Goal: Task Accomplishment & Management: Complete application form

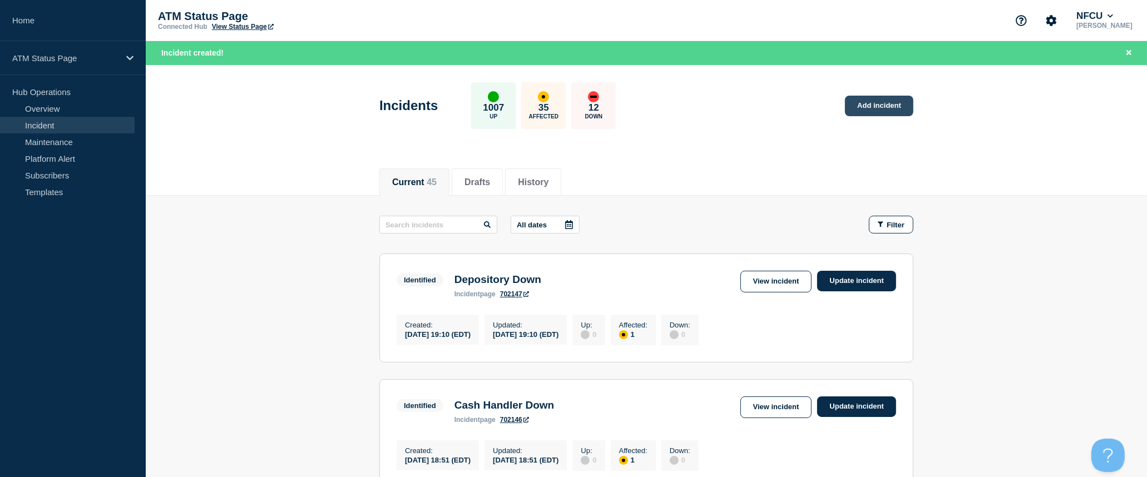
click at [891, 110] on link "Add incident" at bounding box center [879, 106] width 68 height 21
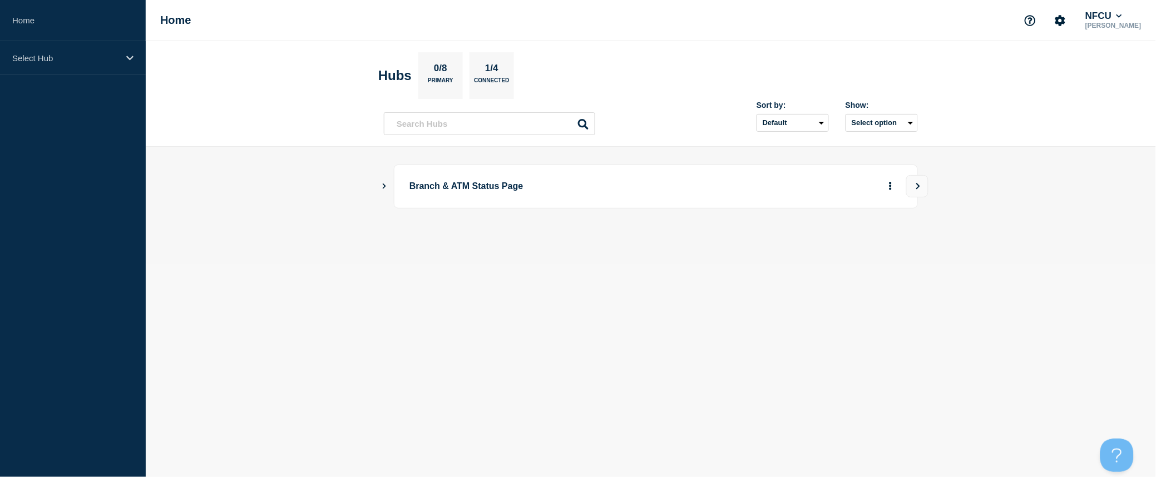
click at [381, 185] on icon "Show Connected Hubs" at bounding box center [383, 186] width 7 height 6
click at [766, 243] on button "Create incident" at bounding box center [783, 242] width 67 height 22
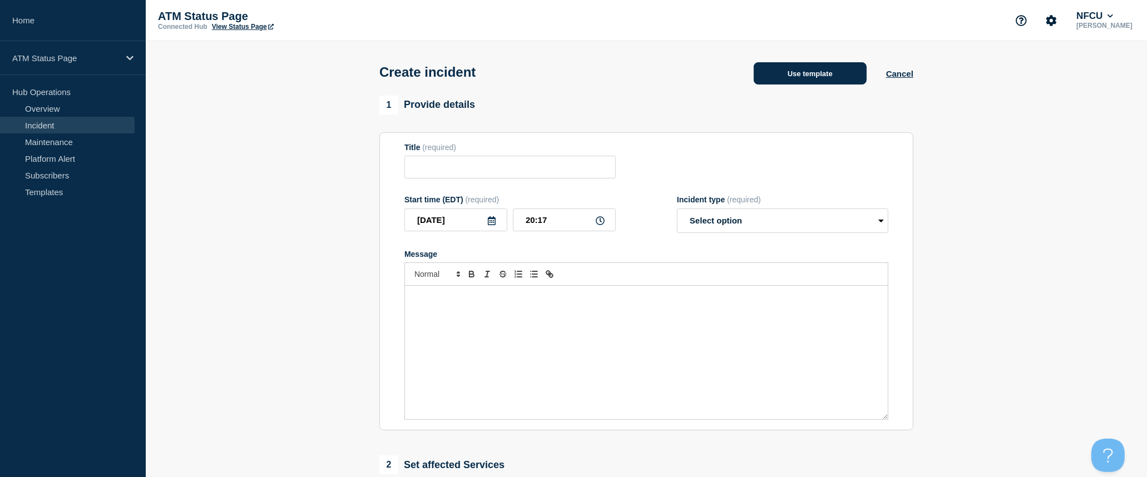
click at [810, 84] on button "Use template" at bounding box center [809, 73] width 113 height 22
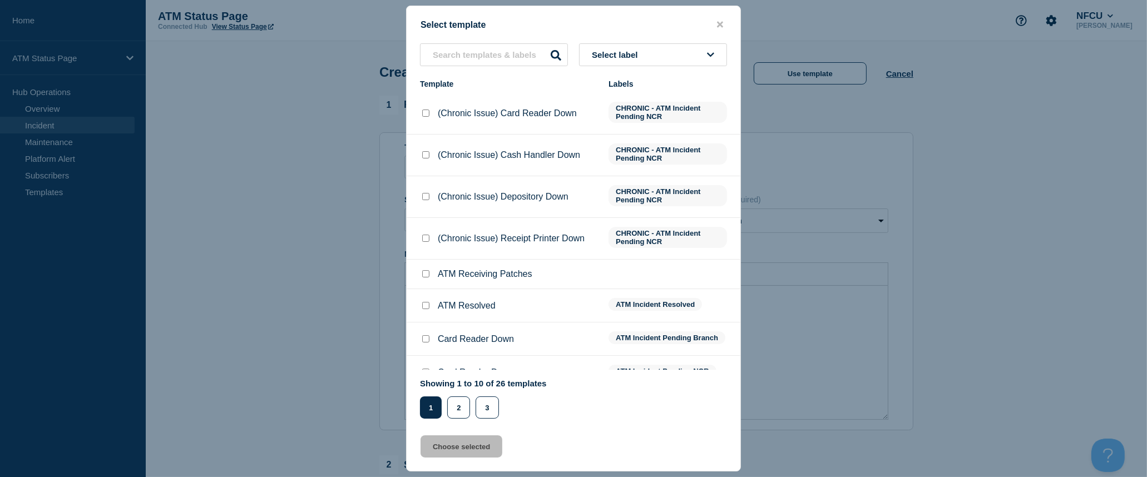
scroll to position [81, 0]
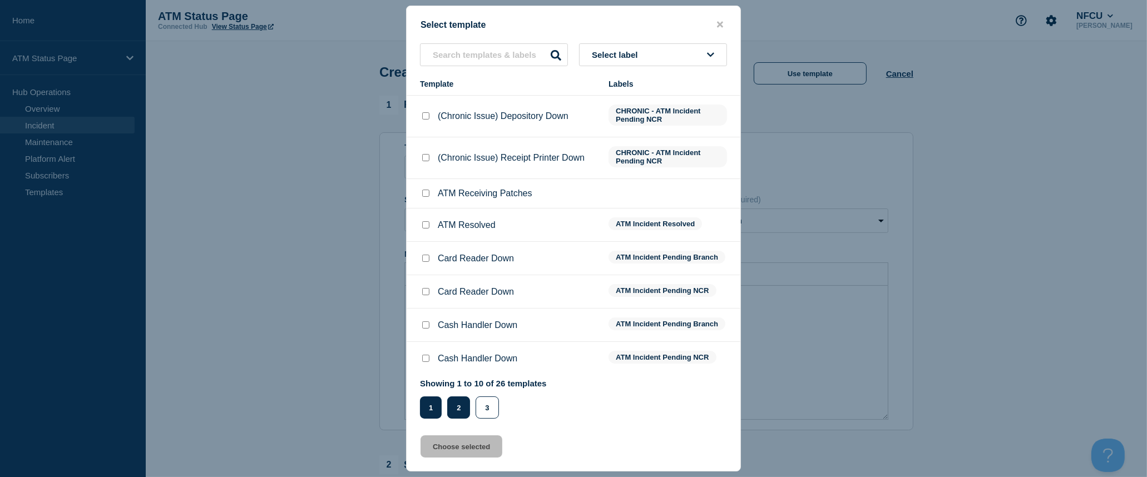
click at [462, 412] on button "2" at bounding box center [458, 407] width 23 height 22
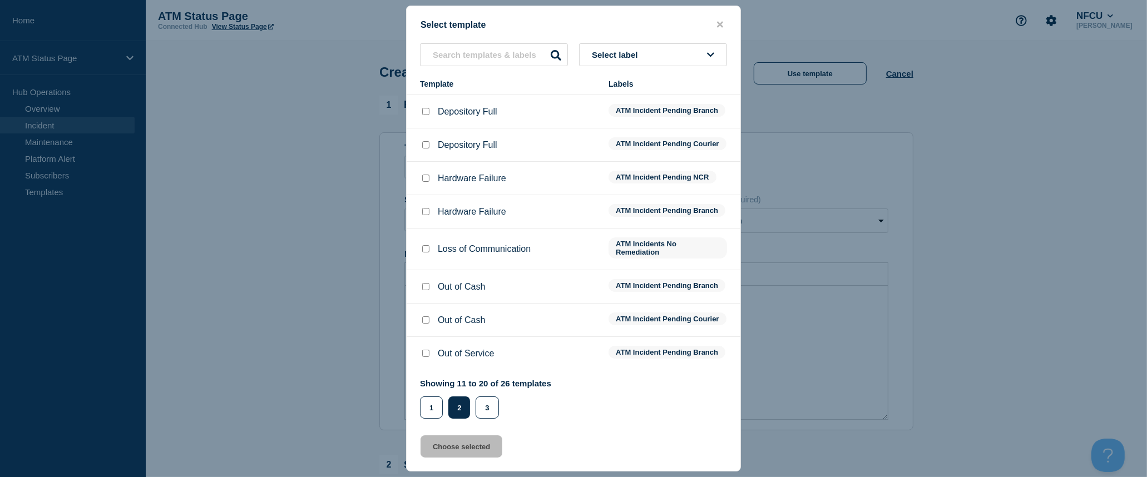
scroll to position [0, 0]
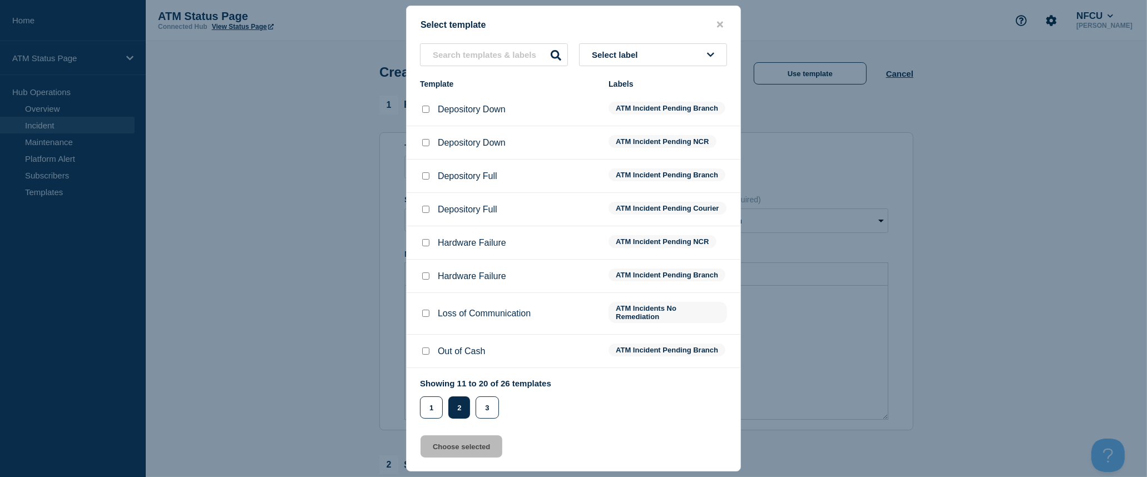
click at [424, 107] on input "Depository Down checkbox" at bounding box center [425, 109] width 7 height 7
checkbox input "true"
click at [474, 449] on button "Choose selected" at bounding box center [461, 446] width 82 height 22
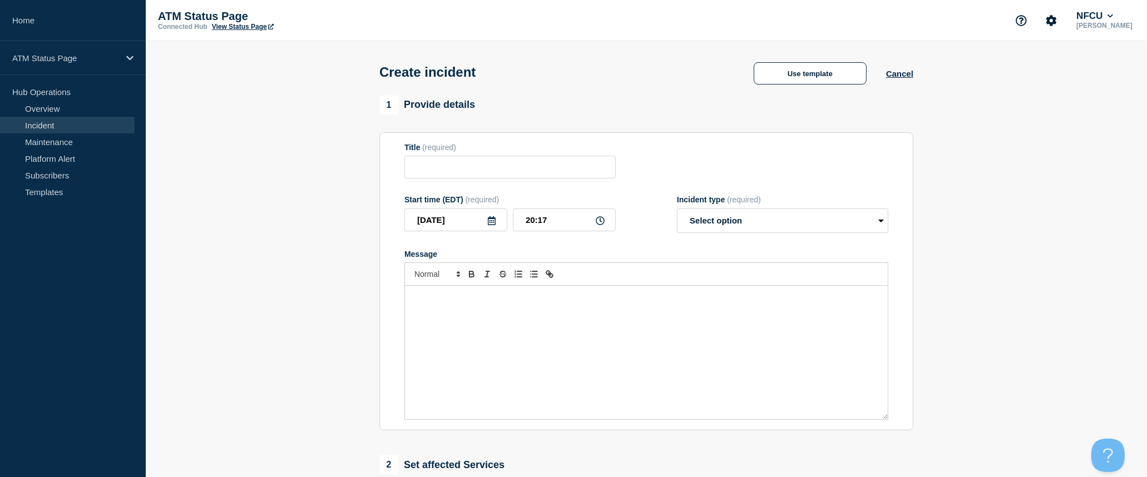
type input "Depository Down"
select select "identified"
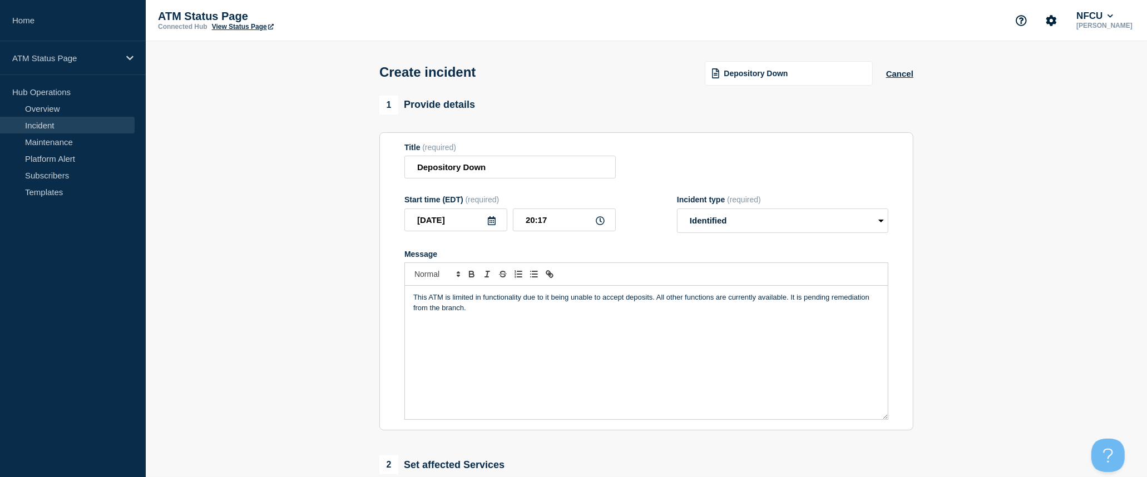
scroll to position [185, 0]
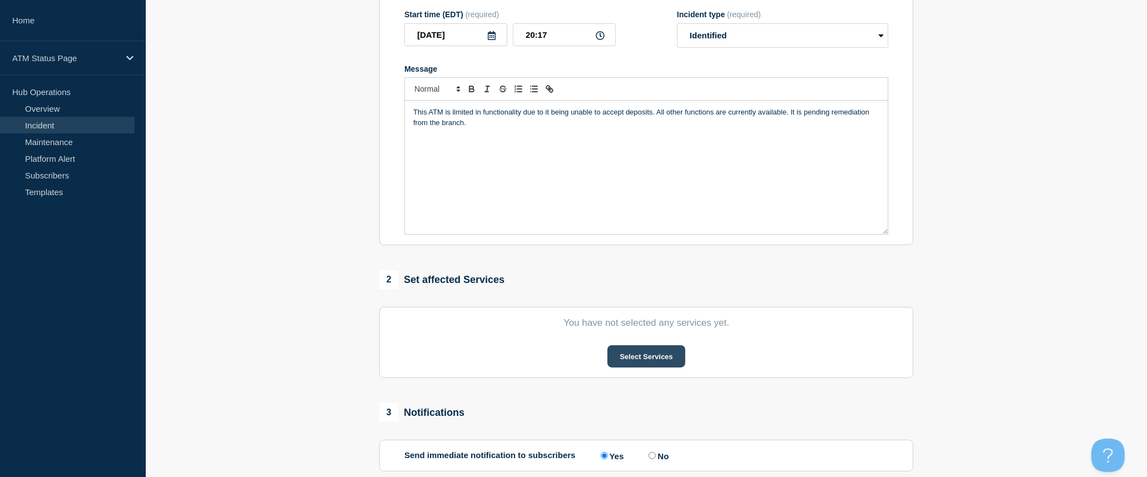
click at [643, 359] on button "Select Services" at bounding box center [645, 356] width 77 height 22
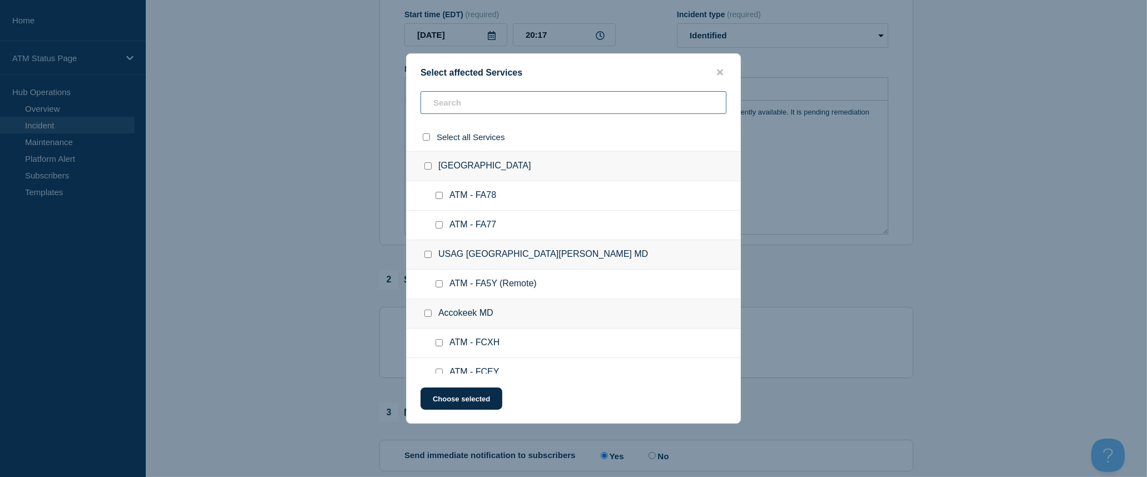
drag, startPoint x: 556, startPoint y: 108, endPoint x: 596, endPoint y: 132, distance: 46.2
click at [556, 107] on input "text" at bounding box center [573, 102] width 306 height 23
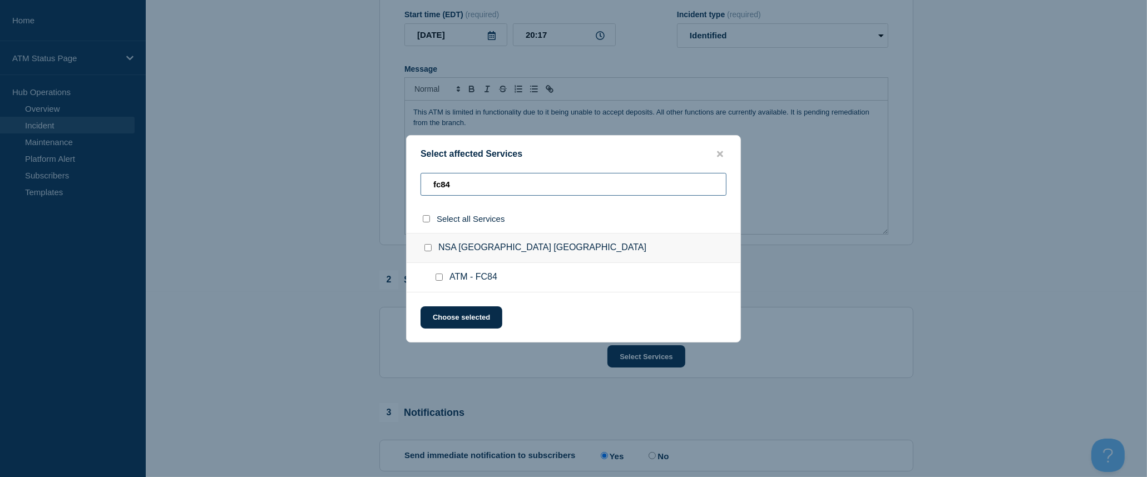
type input "fc84"
click at [427, 219] on input "select all checkbox" at bounding box center [426, 218] width 7 height 7
checkbox input "true"
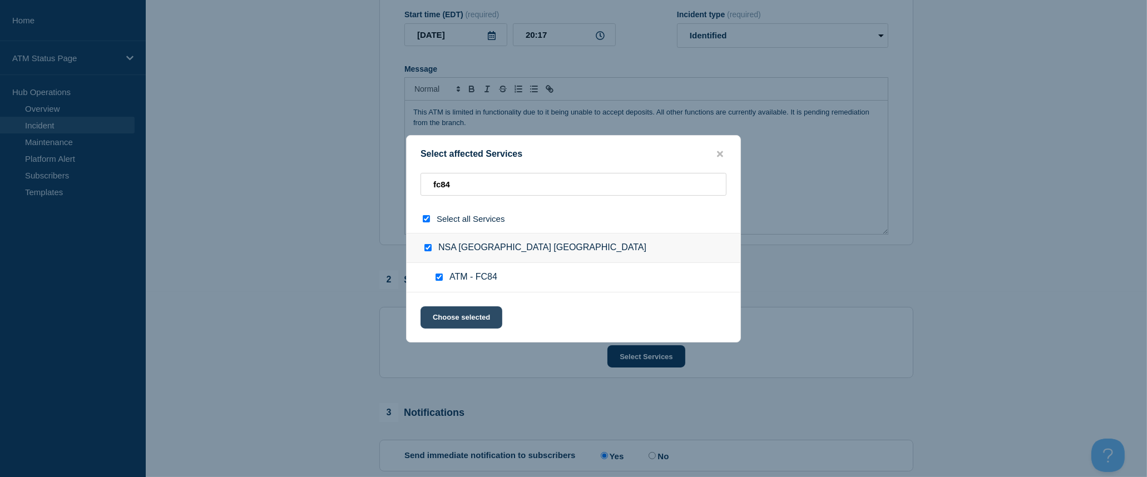
click at [468, 320] on button "Choose selected" at bounding box center [461, 317] width 82 height 22
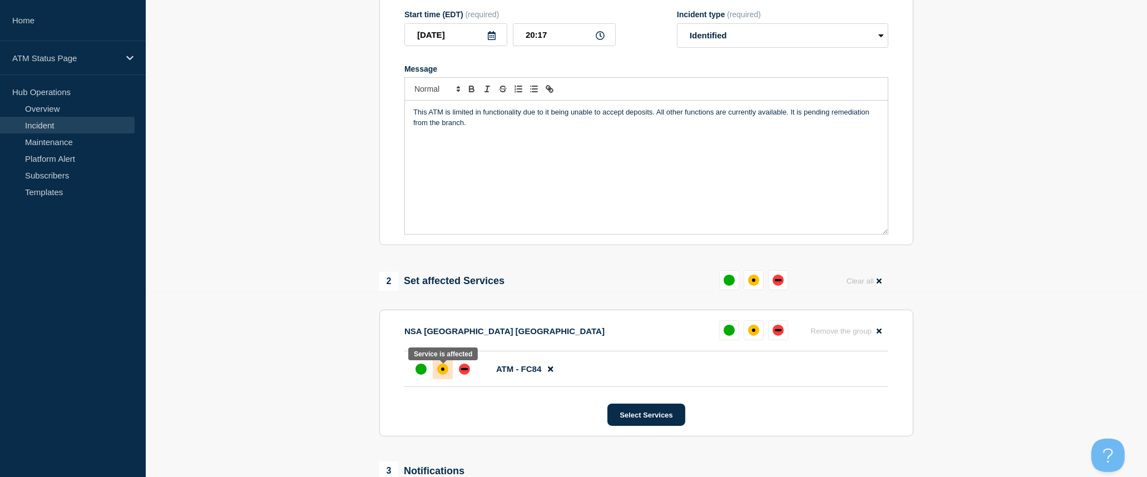
click at [448, 374] on div at bounding box center [443, 369] width 20 height 20
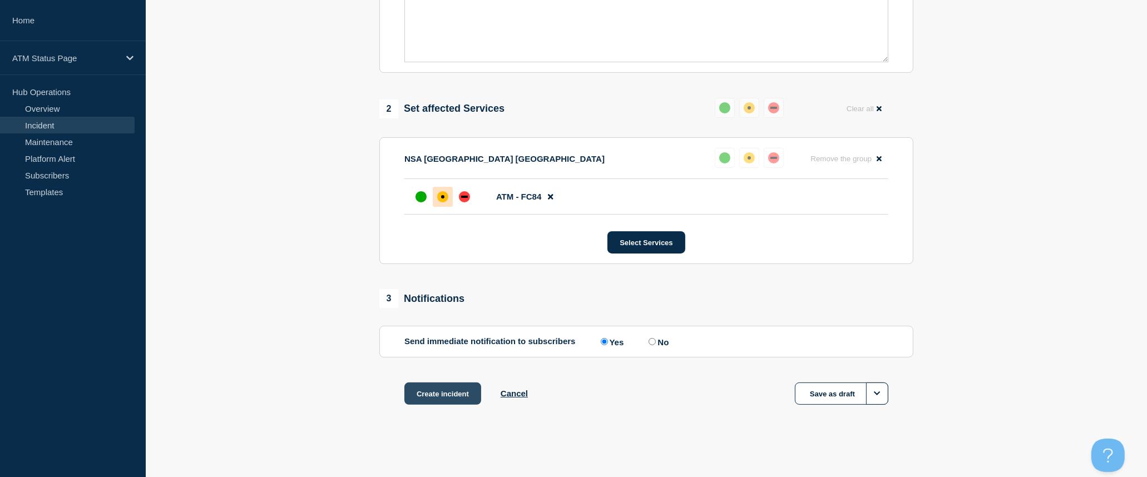
click at [451, 396] on button "Create incident" at bounding box center [442, 394] width 77 height 22
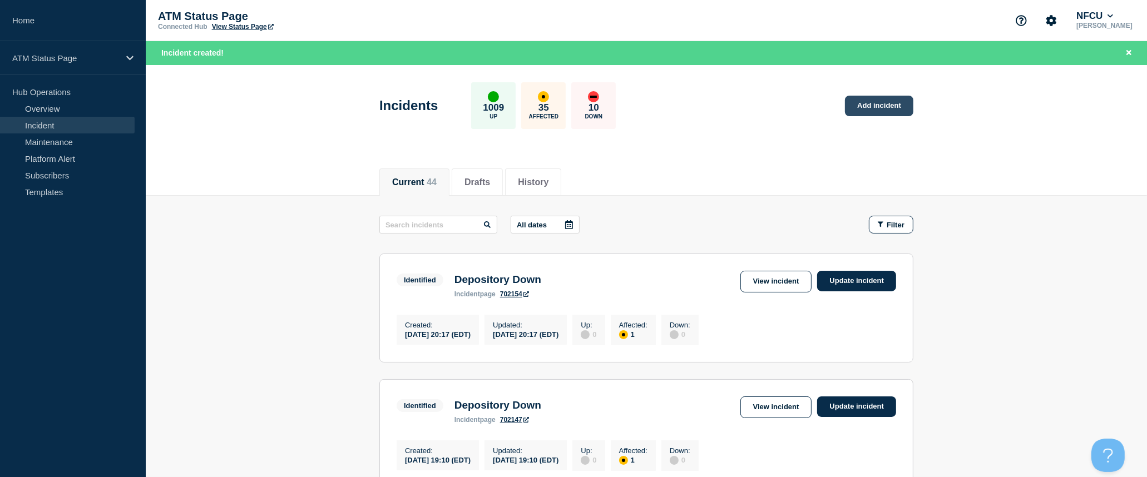
click at [896, 107] on link "Add incident" at bounding box center [879, 106] width 68 height 21
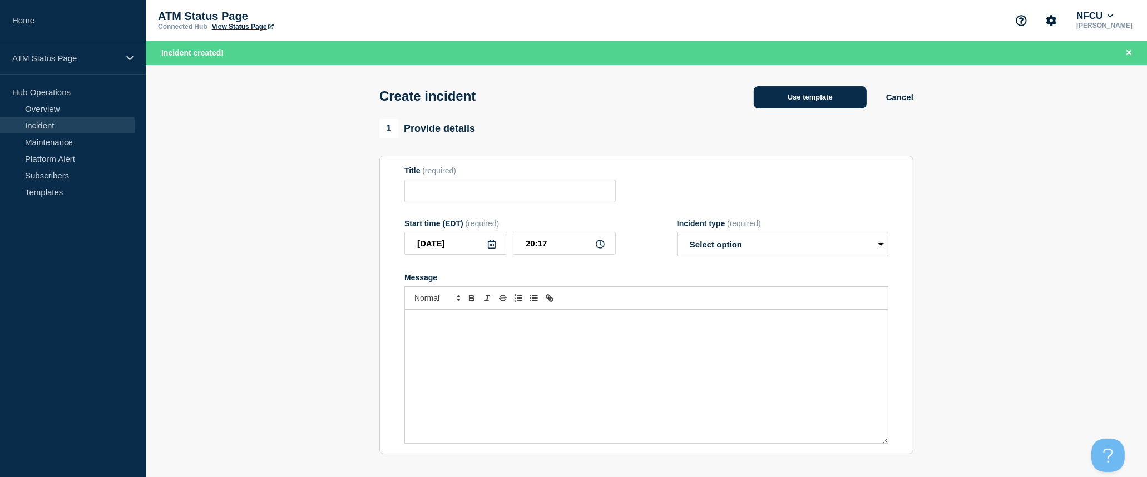
click at [841, 92] on button "Use template" at bounding box center [809, 97] width 113 height 22
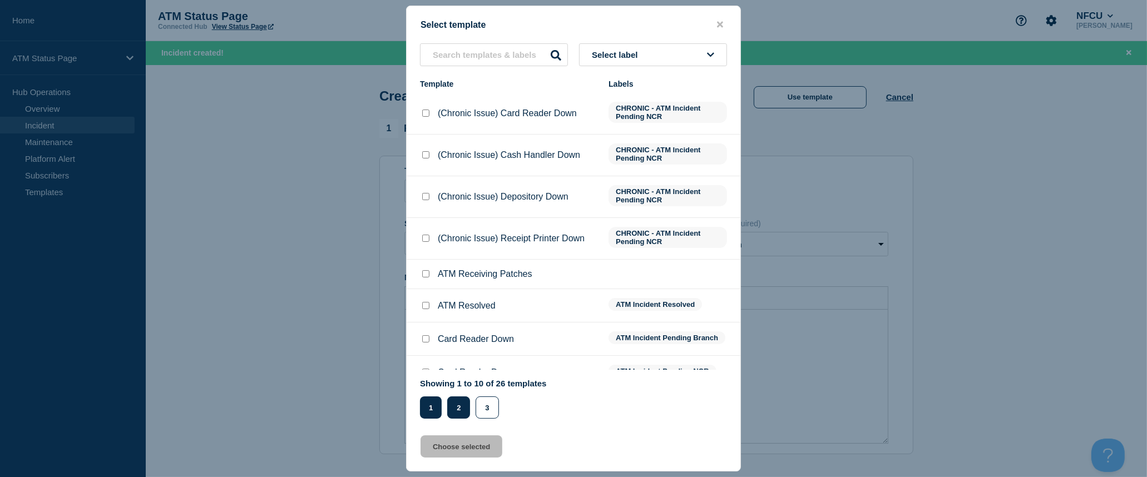
click at [456, 412] on button "2" at bounding box center [458, 407] width 23 height 22
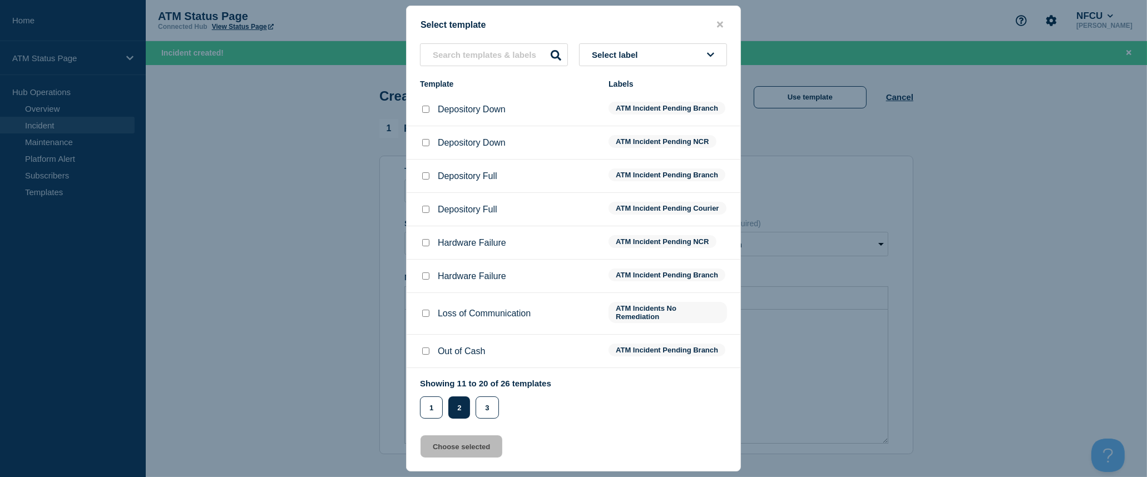
click at [423, 111] on input "Depository Down checkbox" at bounding box center [425, 109] width 7 height 7
checkbox input "true"
click at [454, 454] on button "Choose selected" at bounding box center [461, 446] width 82 height 22
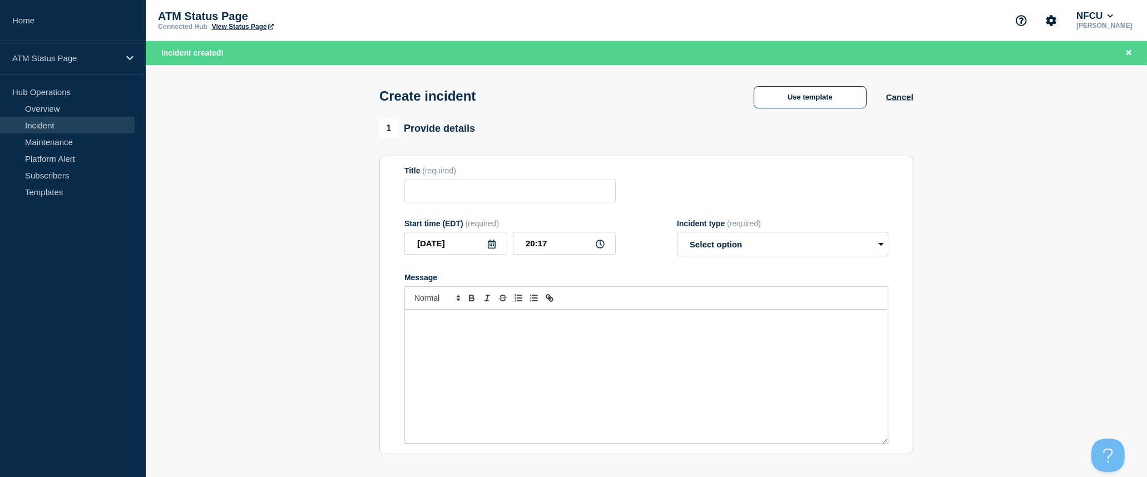
type input "Depository Down"
select select "identified"
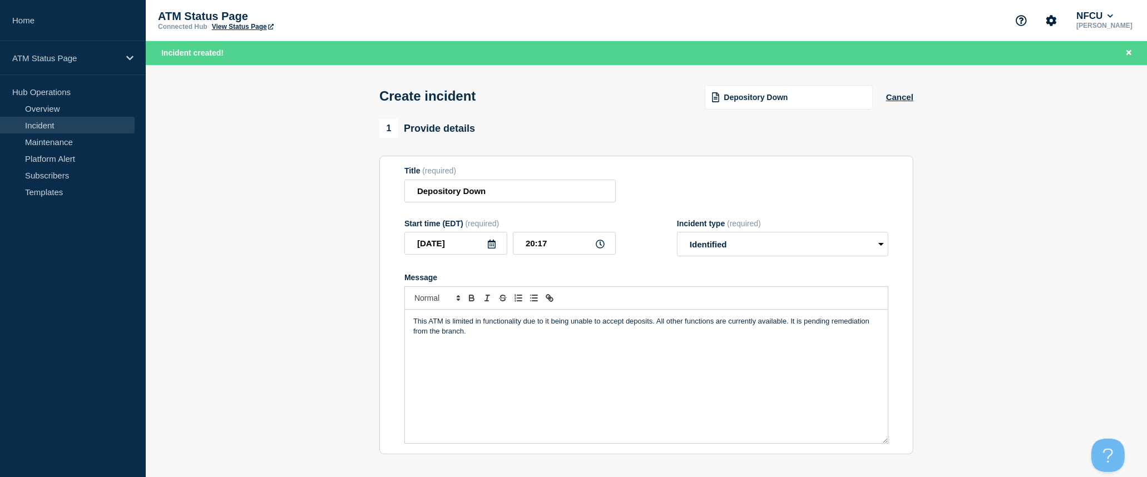
scroll to position [185, 0]
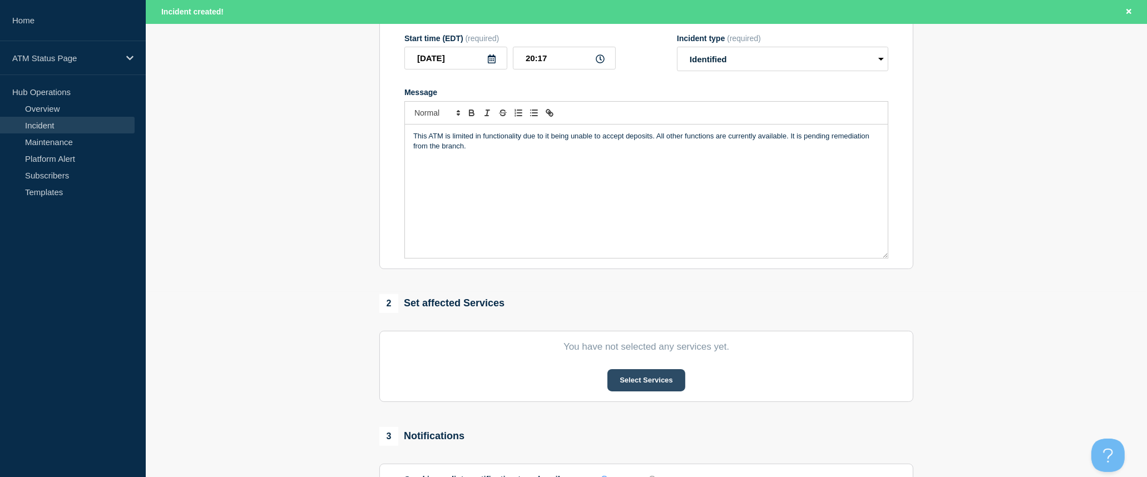
click at [638, 383] on button "Select Services" at bounding box center [645, 380] width 77 height 22
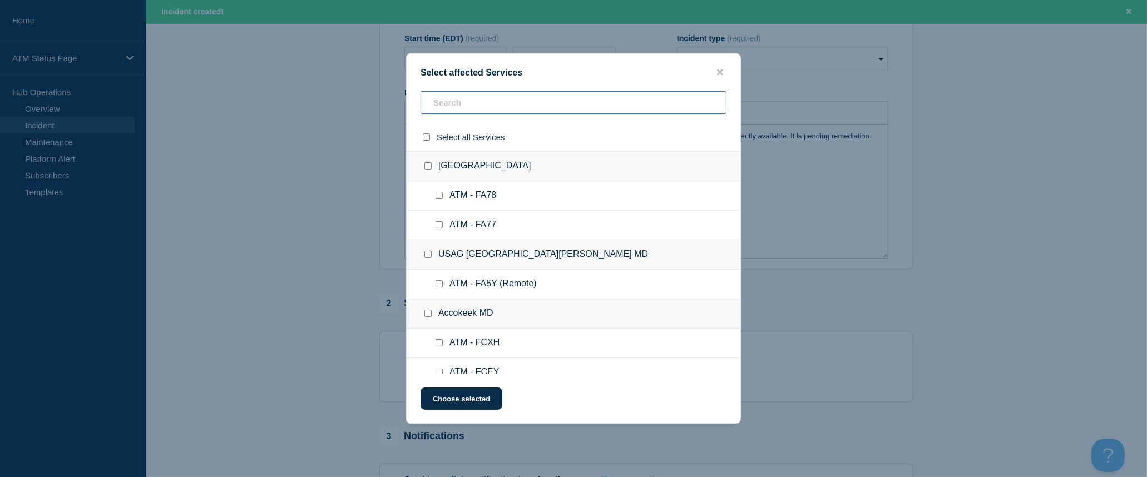
click at [524, 104] on input "text" at bounding box center [573, 102] width 306 height 23
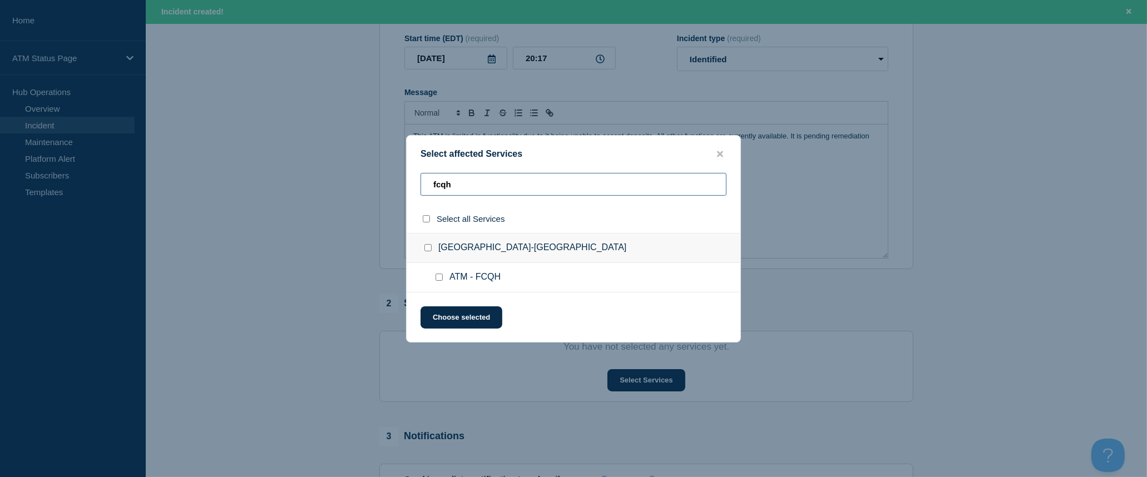
type input "fcqh"
click at [427, 218] on input "select all checkbox" at bounding box center [426, 218] width 7 height 7
checkbox input "true"
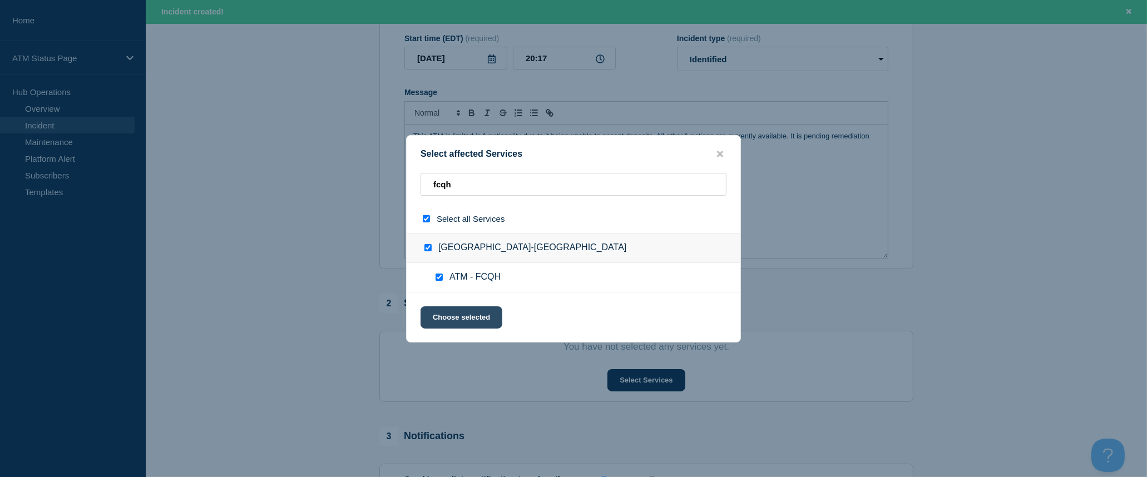
click at [480, 320] on button "Choose selected" at bounding box center [461, 317] width 82 height 22
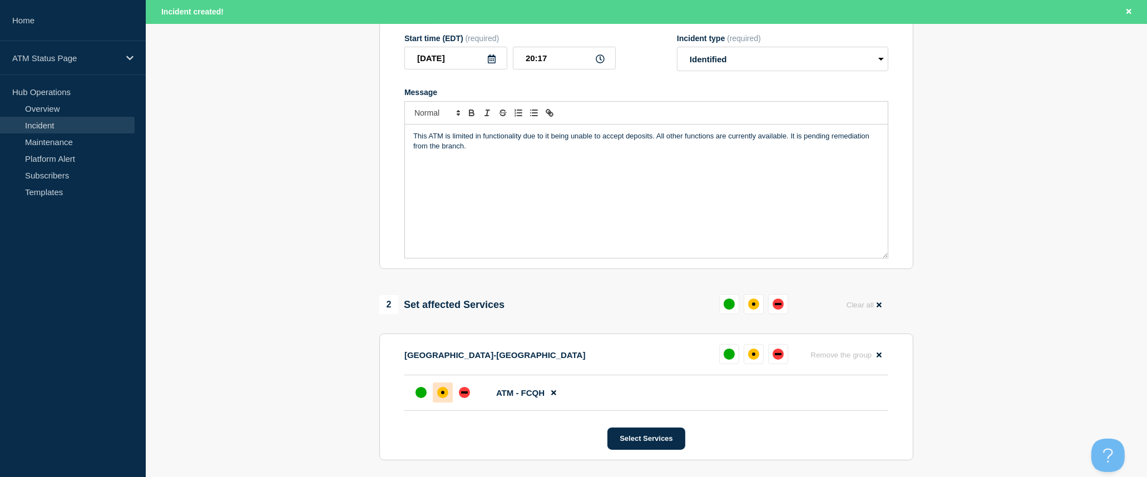
click at [444, 390] on div at bounding box center [443, 393] width 20 height 20
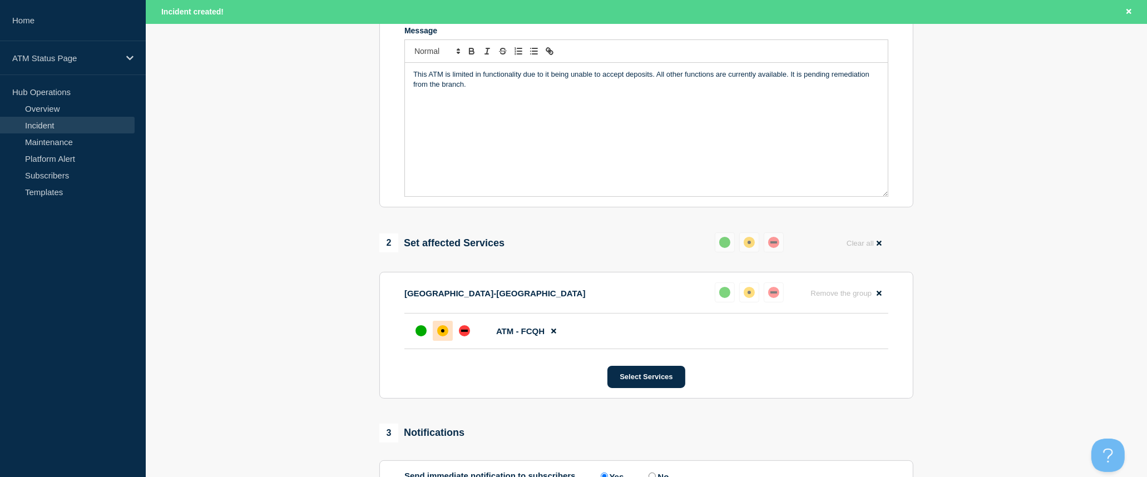
scroll to position [370, 0]
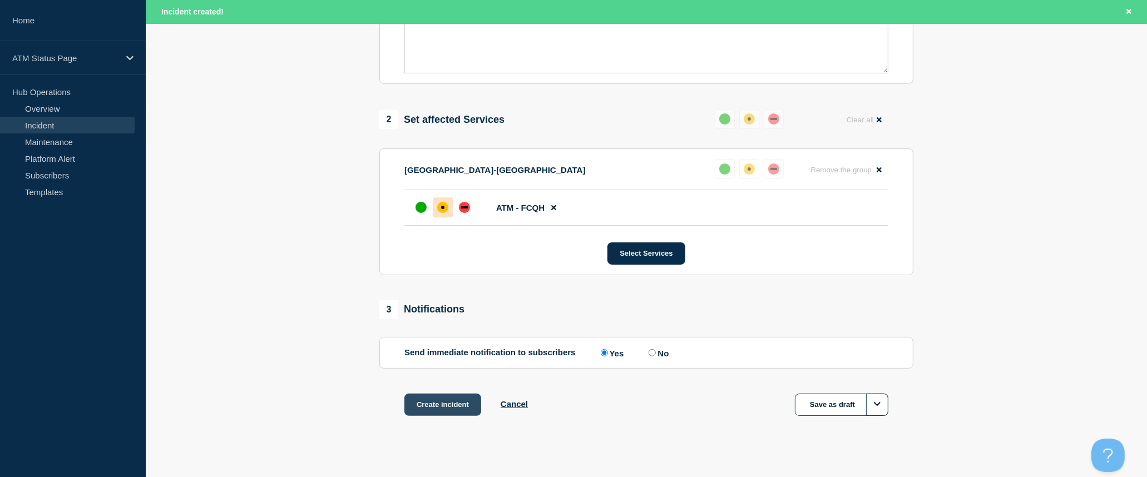
click at [454, 409] on button "Create incident" at bounding box center [442, 405] width 77 height 22
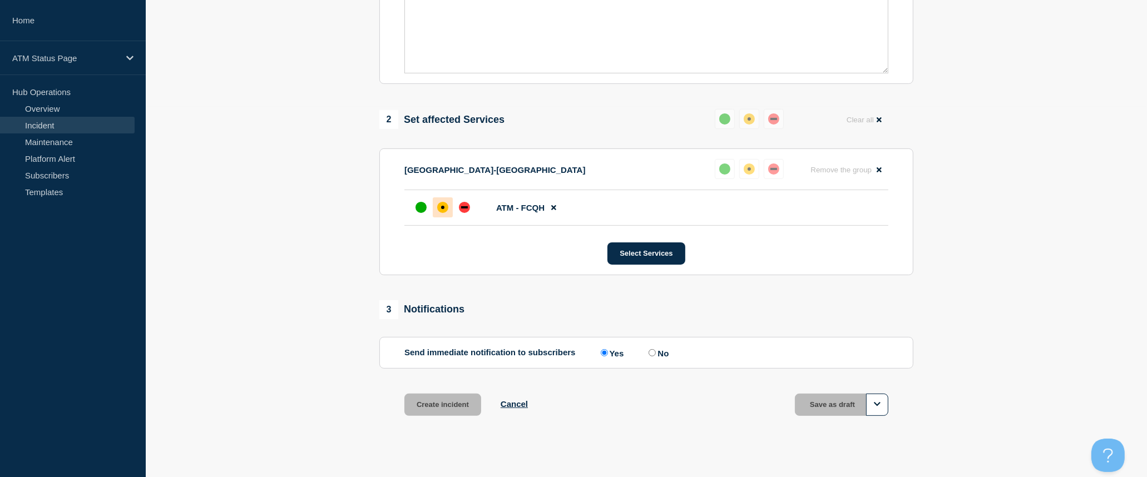
scroll to position [347, 0]
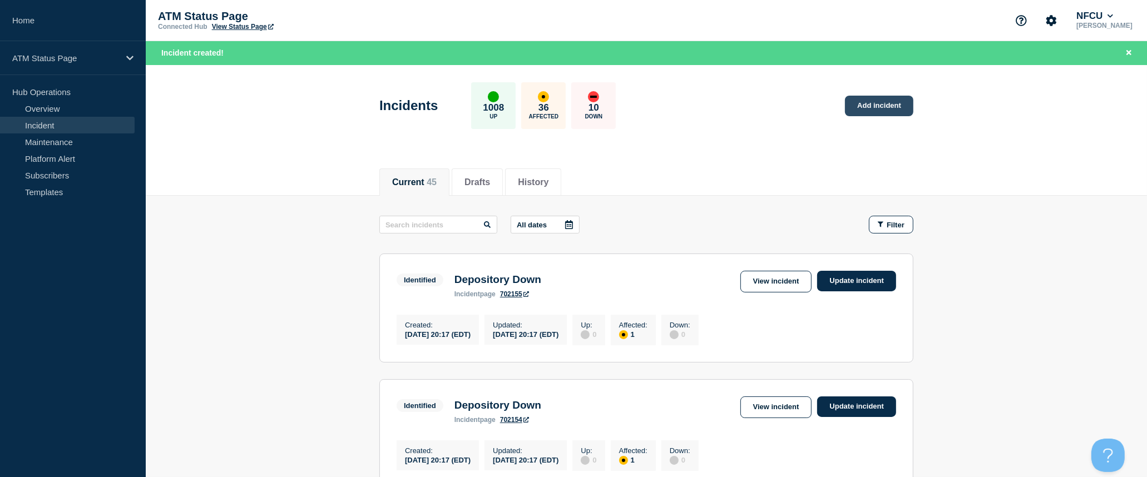
click at [876, 103] on link "Add incident" at bounding box center [879, 106] width 68 height 21
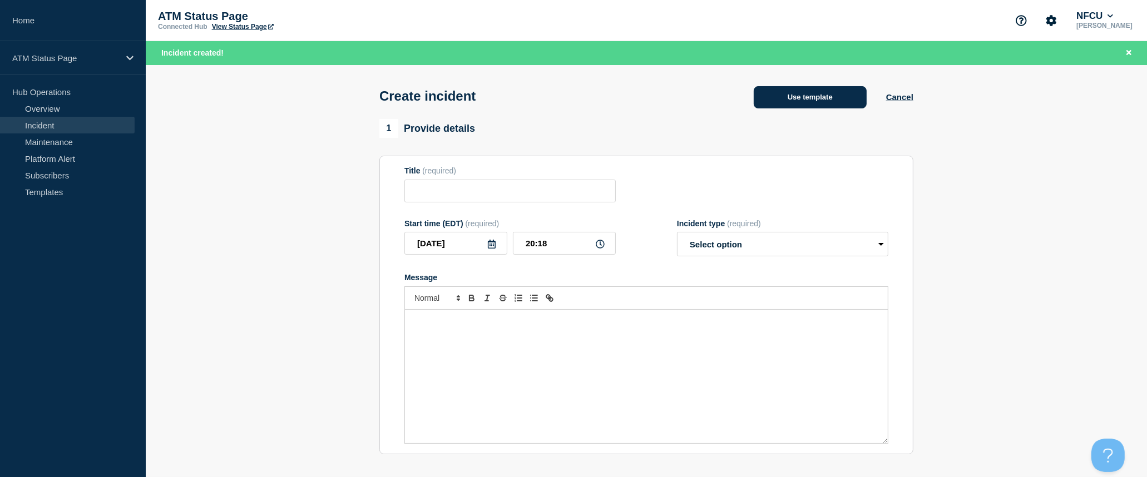
click at [841, 103] on button "Use template" at bounding box center [809, 97] width 113 height 22
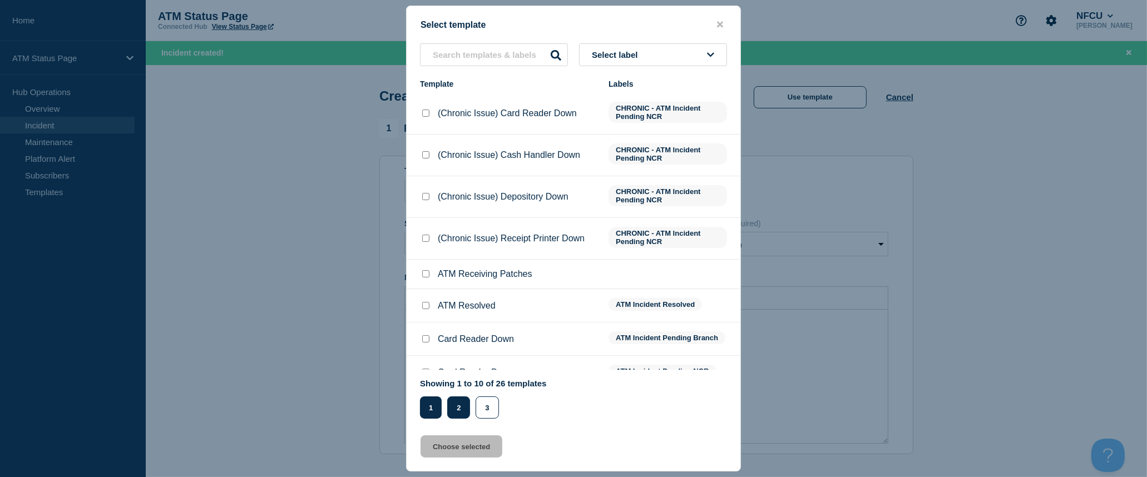
click at [455, 410] on button "2" at bounding box center [458, 407] width 23 height 22
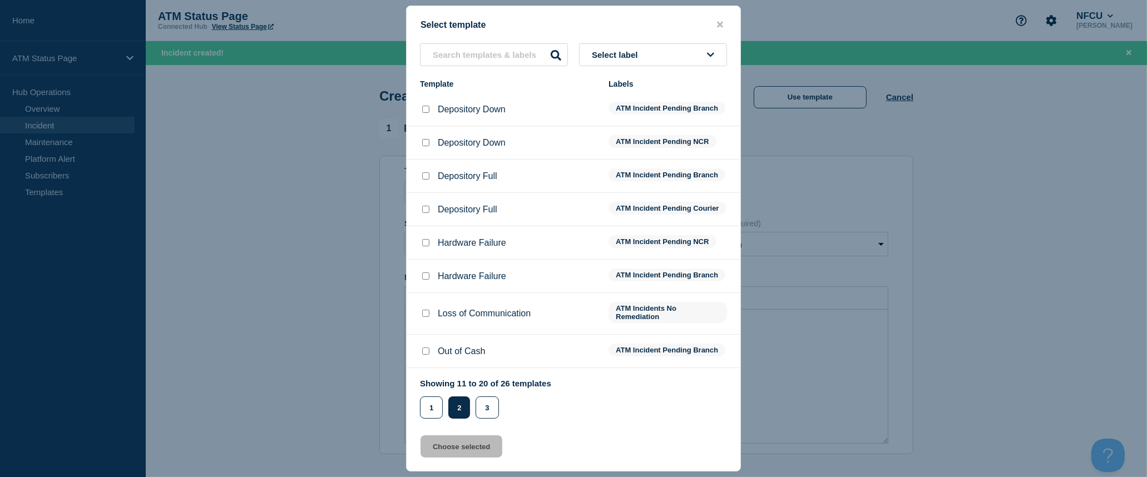
click at [424, 107] on input "Depository Down checkbox" at bounding box center [425, 109] width 7 height 7
checkbox input "true"
click at [463, 449] on button "Choose selected" at bounding box center [461, 446] width 82 height 22
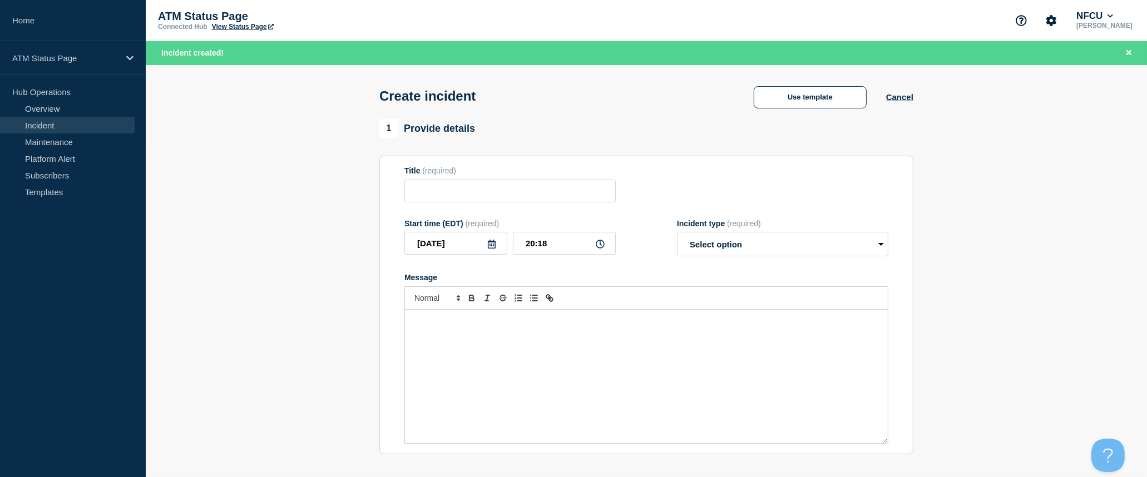
type input "Depository Down"
select select "identified"
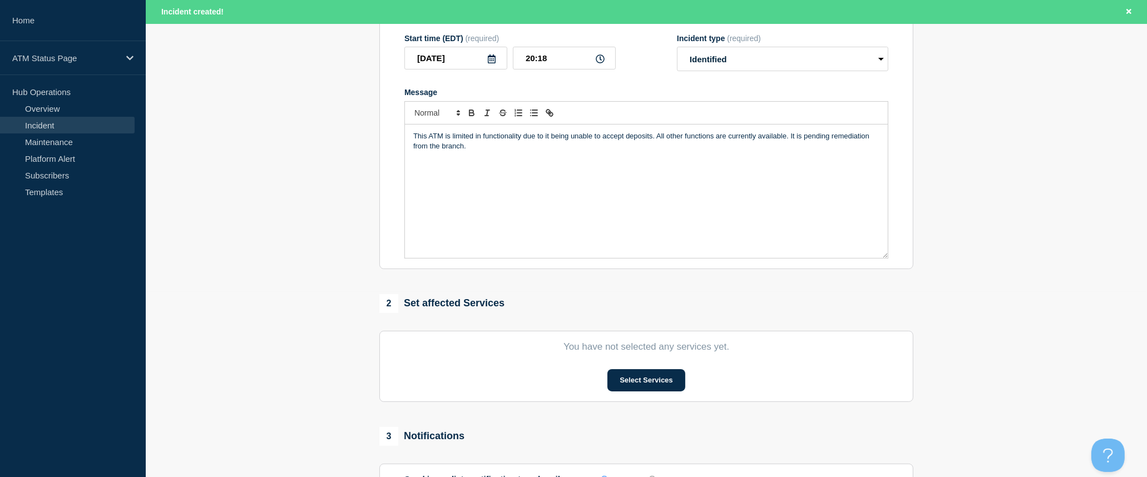
scroll to position [247, 0]
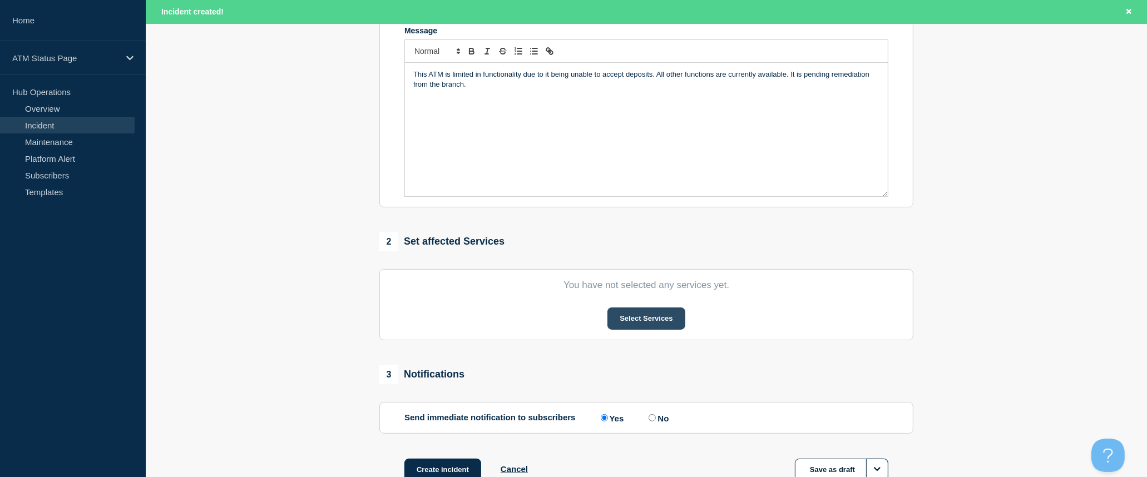
click at [636, 326] on button "Select Services" at bounding box center [645, 319] width 77 height 22
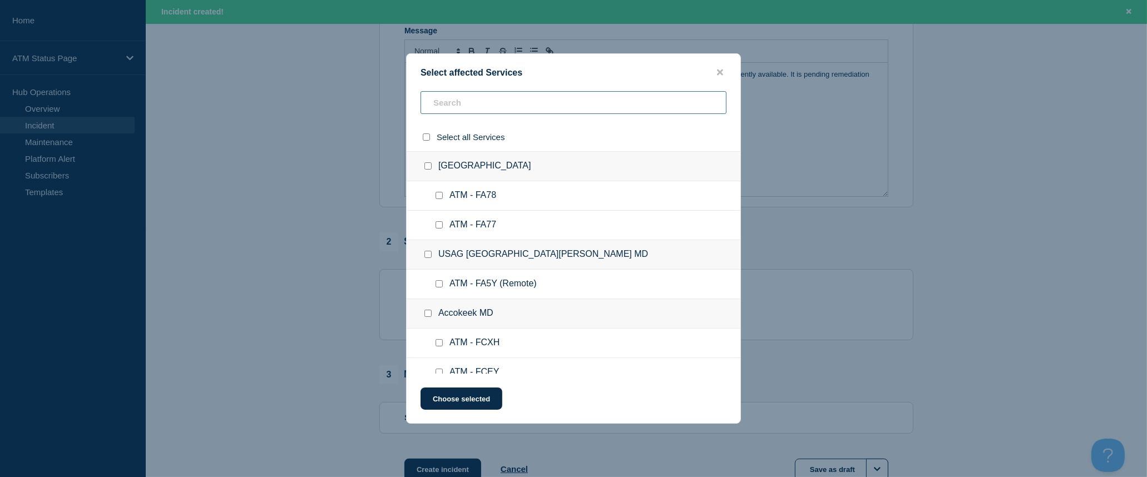
click at [576, 102] on input "text" at bounding box center [573, 102] width 306 height 23
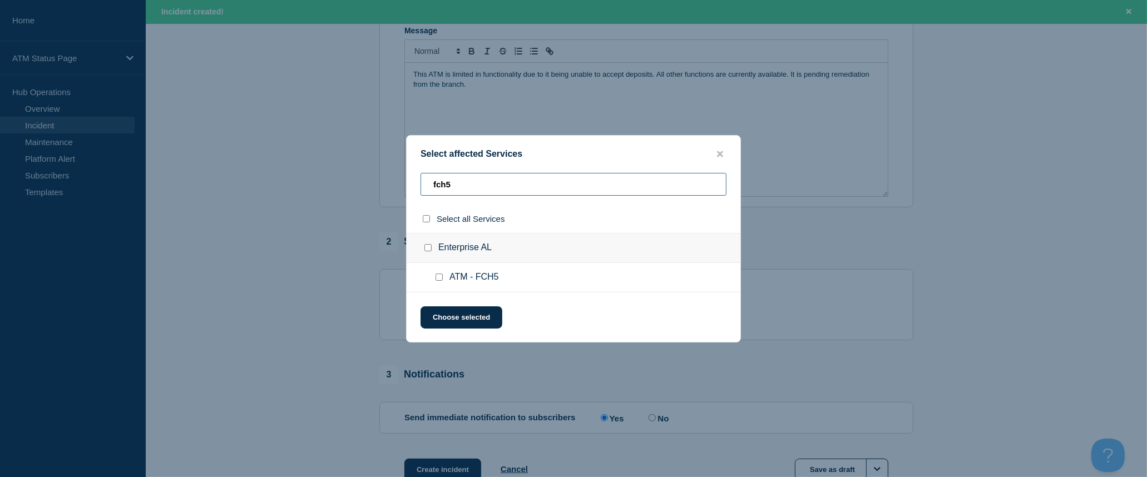
type input "fch5"
click at [424, 218] on input "select all checkbox" at bounding box center [426, 218] width 7 height 7
checkbox input "true"
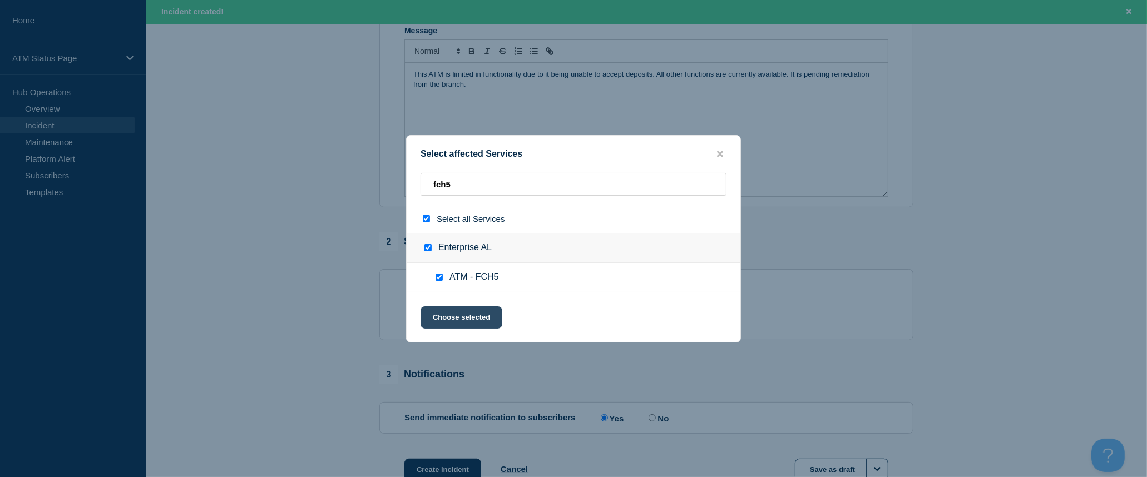
click at [462, 323] on button "Choose selected" at bounding box center [461, 317] width 82 height 22
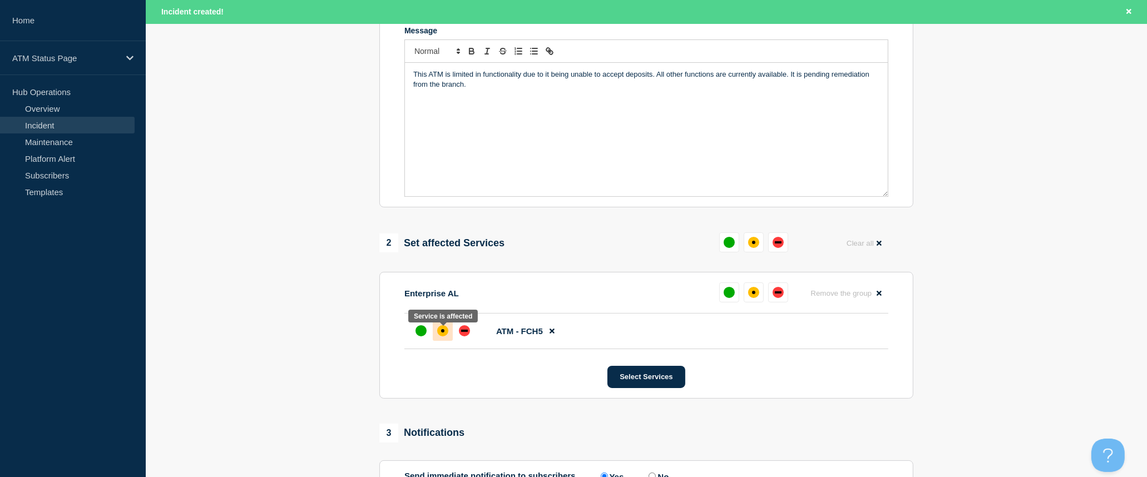
click at [447, 333] on div "affected" at bounding box center [442, 330] width 11 height 11
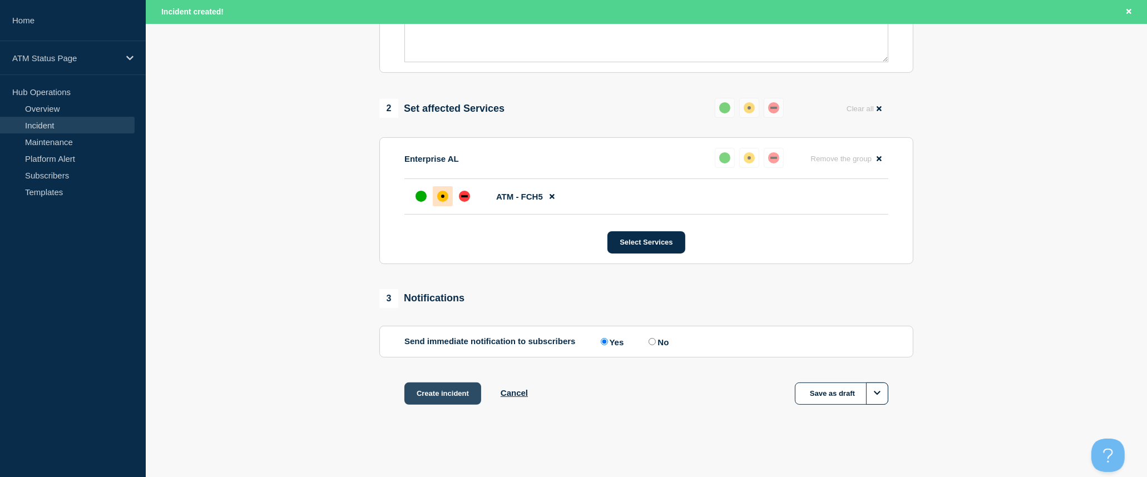
click at [459, 393] on button "Create incident" at bounding box center [442, 394] width 77 height 22
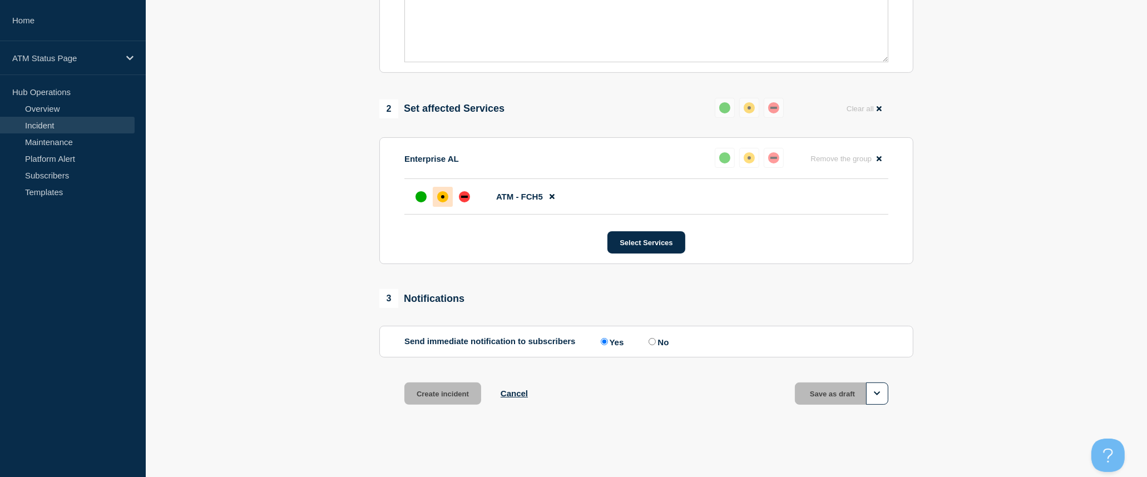
scroll to position [361, 0]
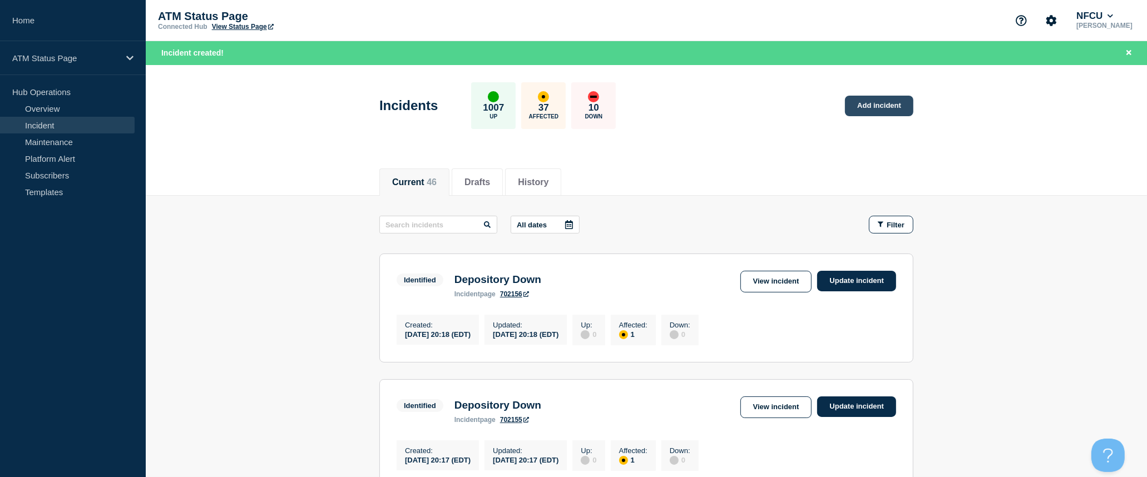
click at [898, 108] on link "Add incident" at bounding box center [879, 106] width 68 height 21
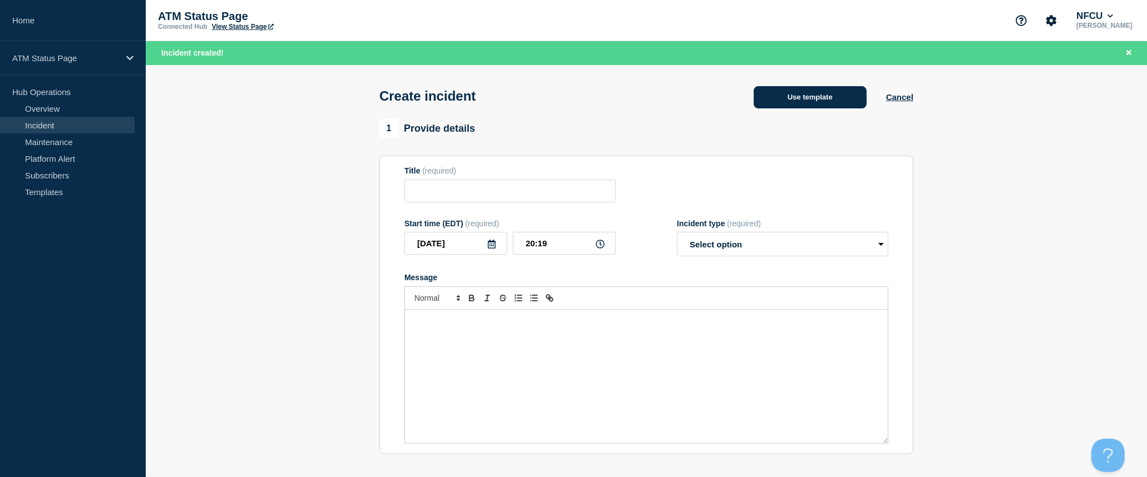
click at [830, 103] on button "Use template" at bounding box center [809, 97] width 113 height 22
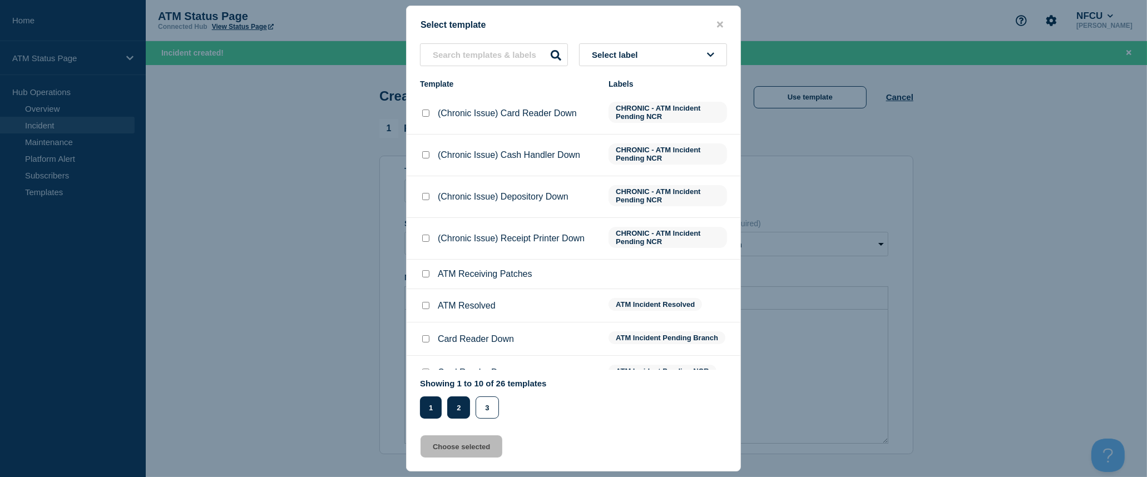
click at [452, 414] on button "2" at bounding box center [458, 407] width 23 height 22
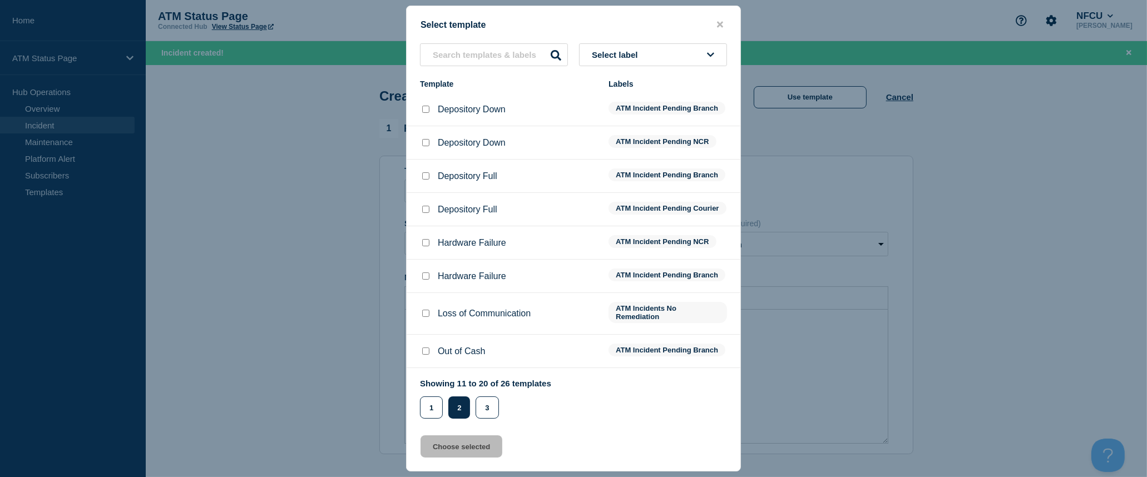
click at [426, 113] on input "Depository Down checkbox" at bounding box center [425, 109] width 7 height 7
checkbox input "true"
click at [487, 452] on button "Choose selected" at bounding box center [461, 446] width 82 height 22
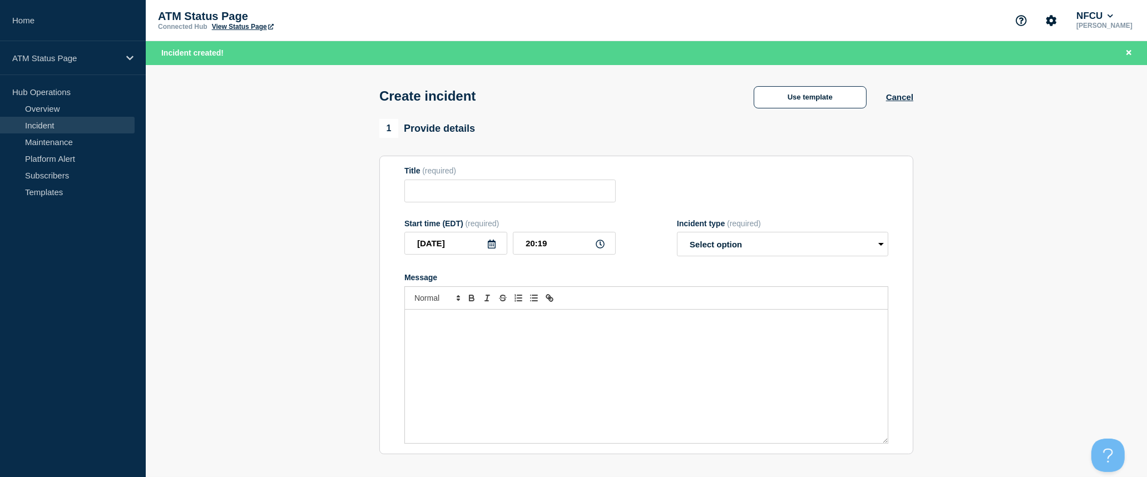
type input "Depository Down"
select select "identified"
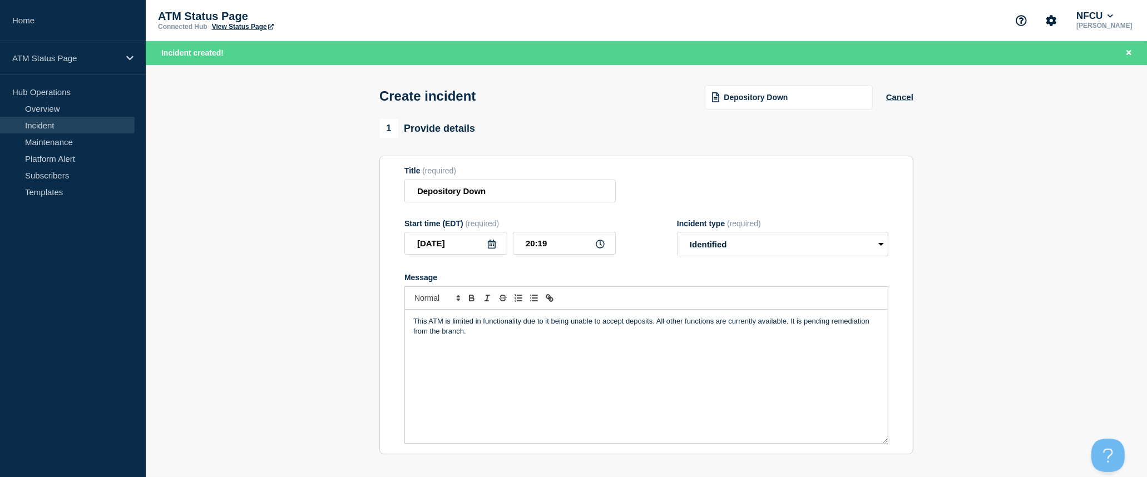
scroll to position [247, 0]
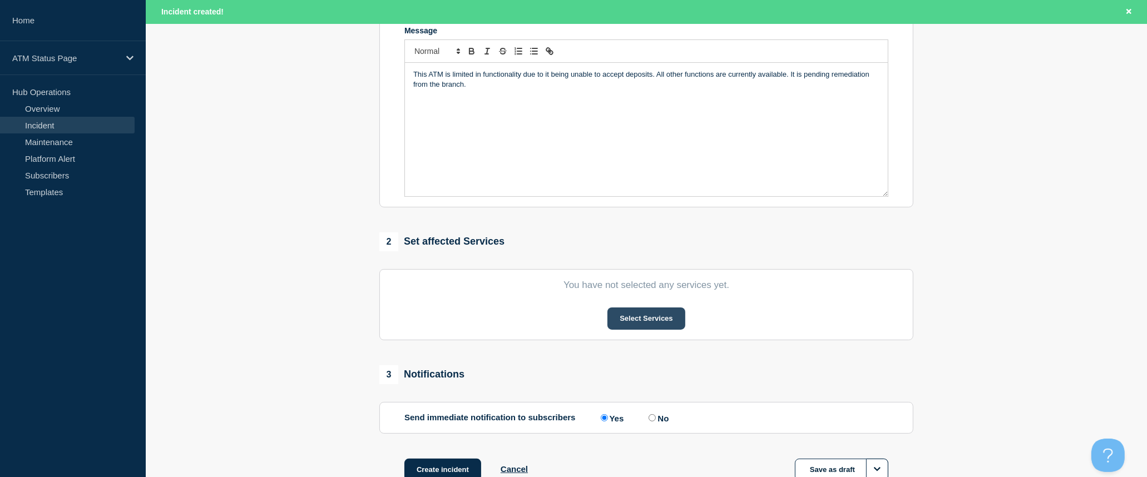
click at [618, 325] on button "Select Services" at bounding box center [645, 319] width 77 height 22
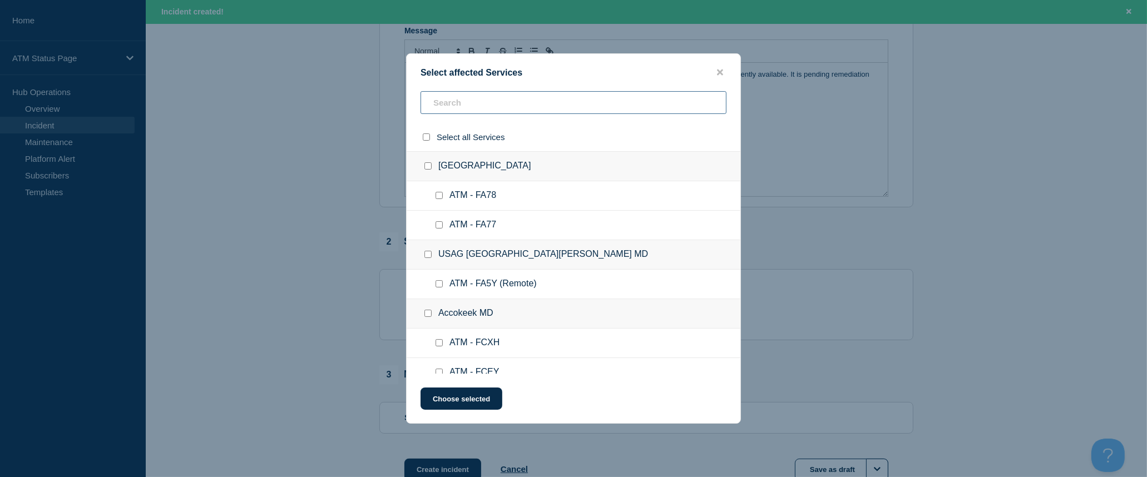
click at [553, 105] on input "text" at bounding box center [573, 102] width 306 height 23
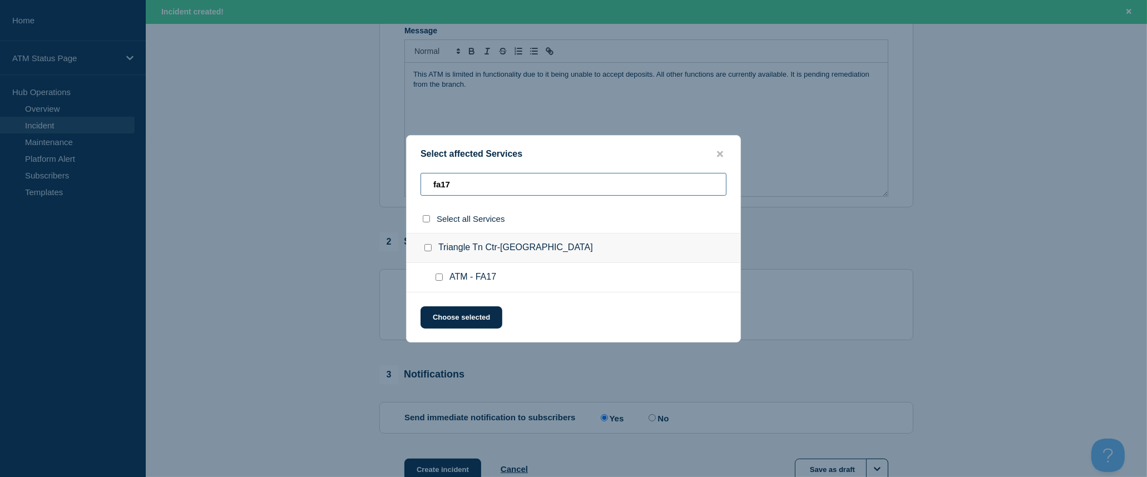
type input "fa17"
click at [424, 218] on input "select all checkbox" at bounding box center [426, 218] width 7 height 7
checkbox input "true"
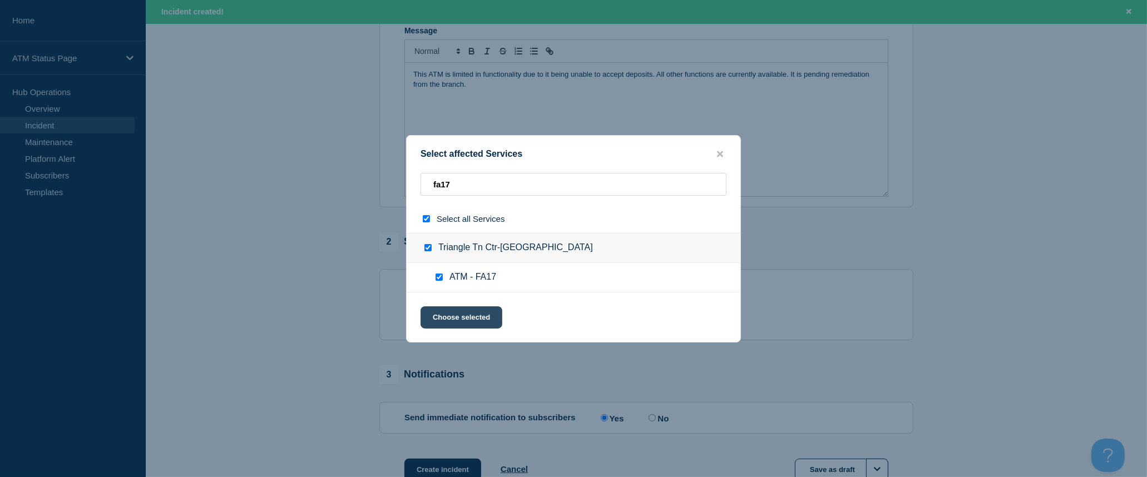
click at [464, 315] on button "Choose selected" at bounding box center [461, 317] width 82 height 22
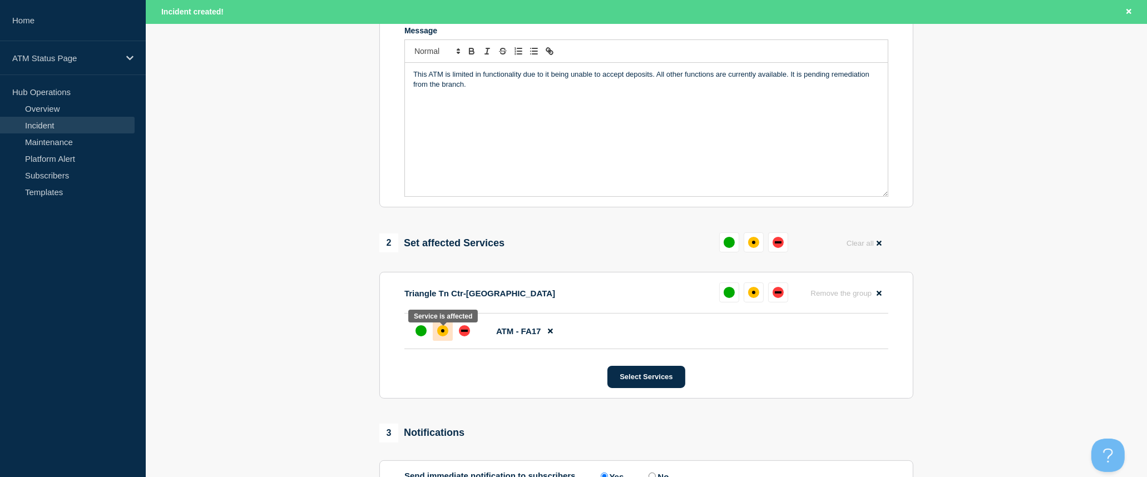
click at [446, 339] on div at bounding box center [443, 331] width 20 height 20
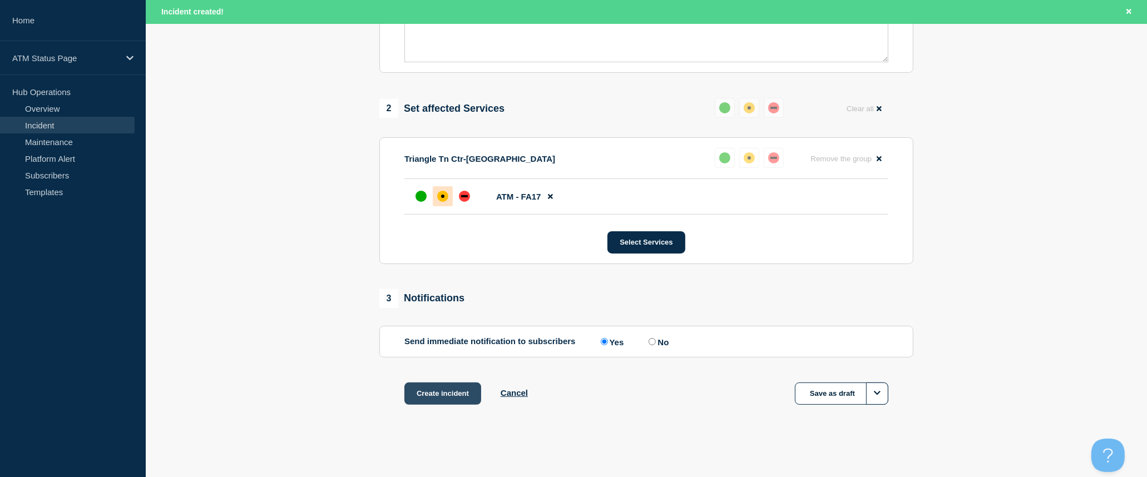
click at [455, 388] on button "Create incident" at bounding box center [442, 394] width 77 height 22
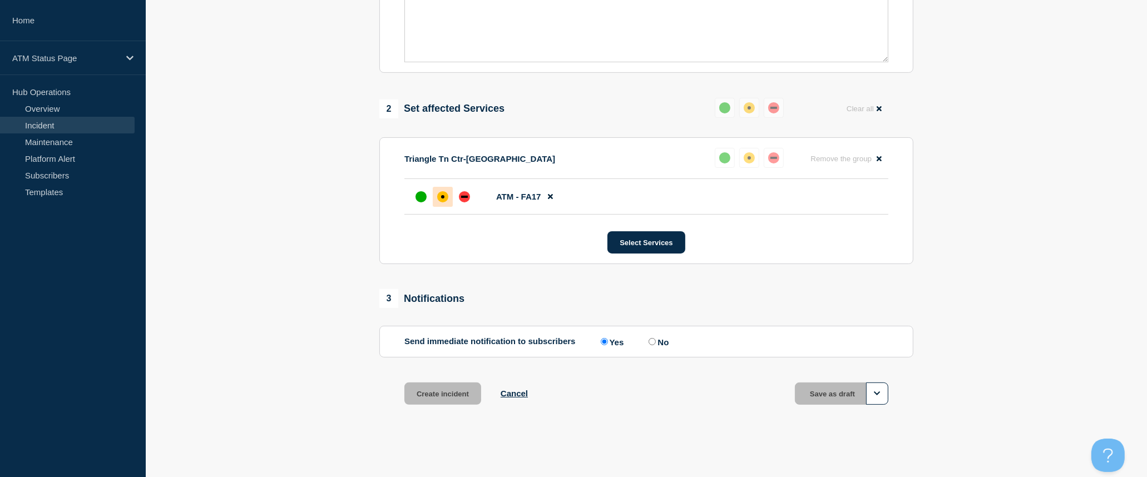
scroll to position [361, 0]
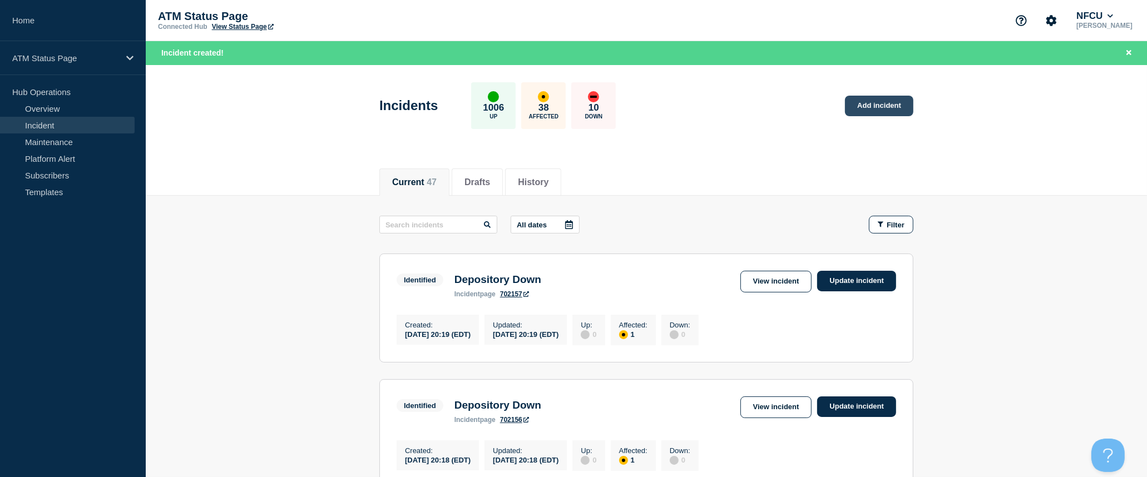
click at [857, 109] on link "Add incident" at bounding box center [879, 106] width 68 height 21
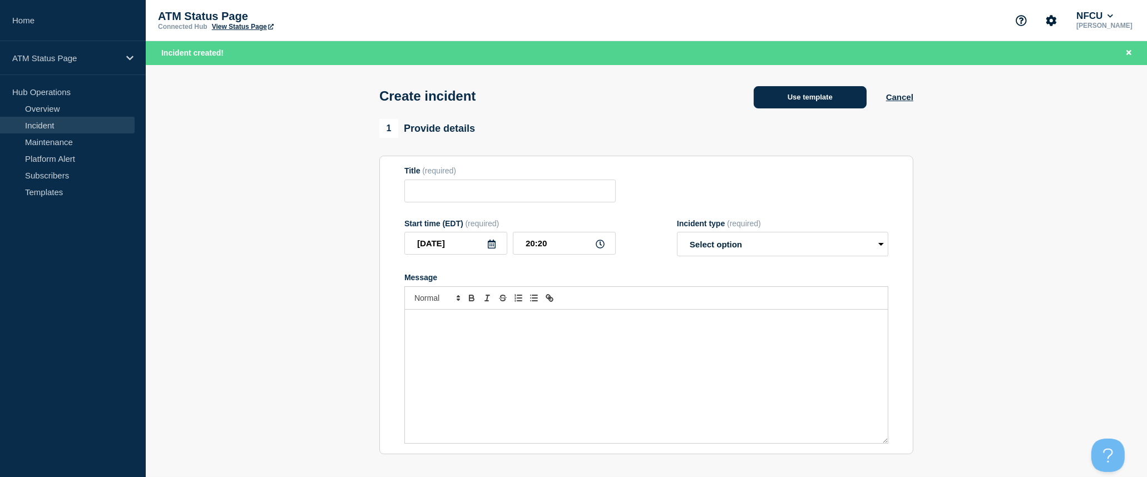
click at [844, 100] on button "Use template" at bounding box center [809, 97] width 113 height 22
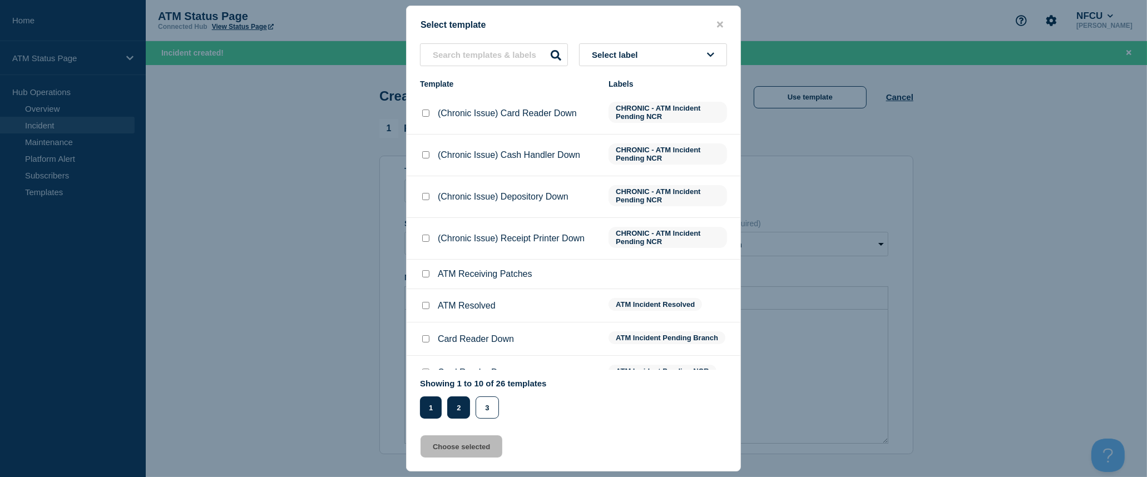
click at [468, 405] on button "2" at bounding box center [458, 407] width 23 height 22
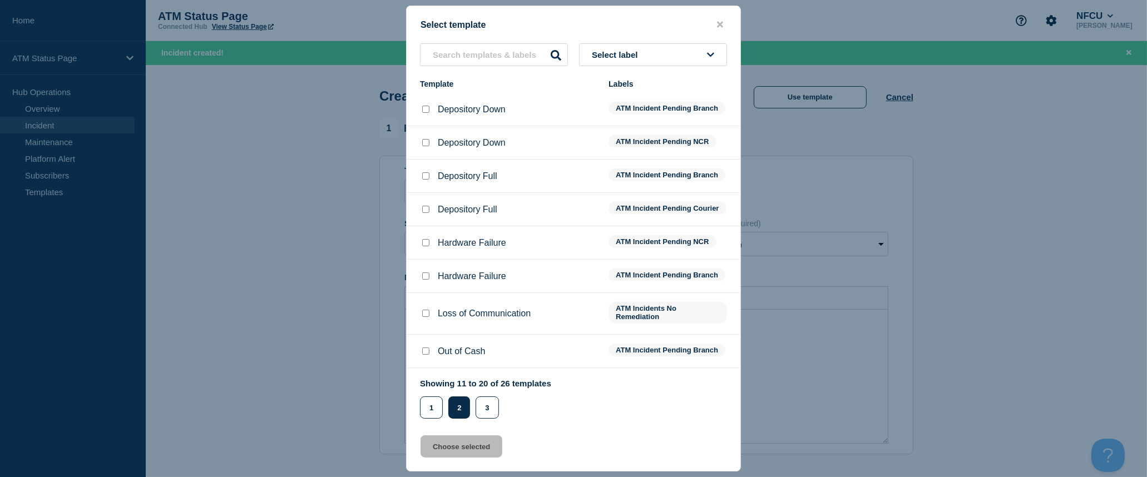
click at [423, 112] on input "Depository Down checkbox" at bounding box center [425, 109] width 7 height 7
checkbox input "true"
click at [482, 448] on button "Choose selected" at bounding box center [461, 446] width 82 height 22
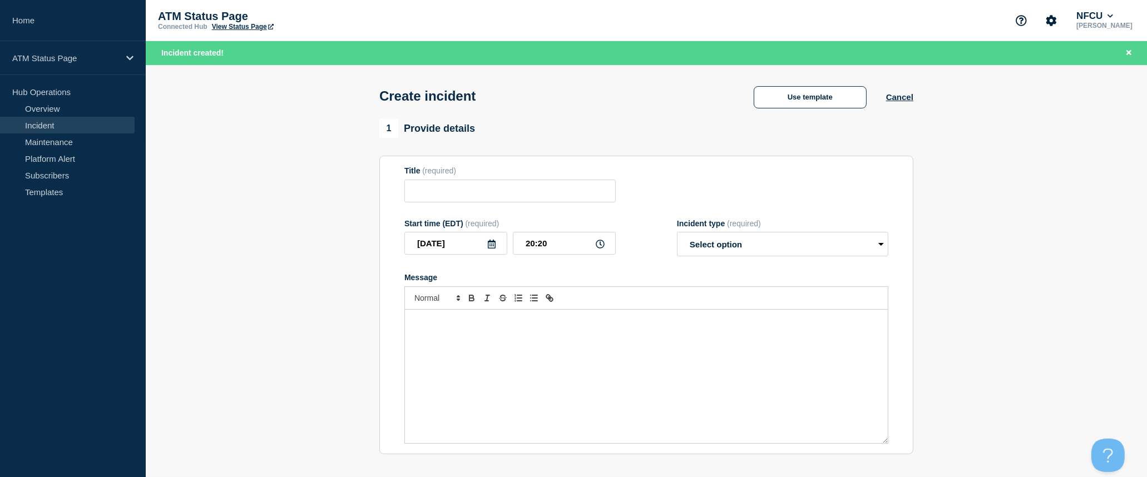
type input "Depository Down"
select select "identified"
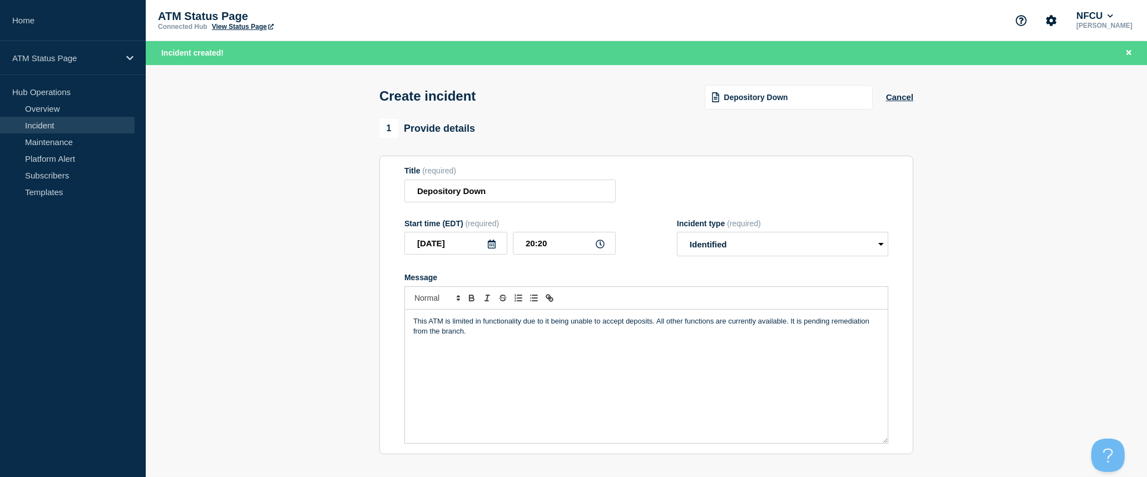
scroll to position [123, 0]
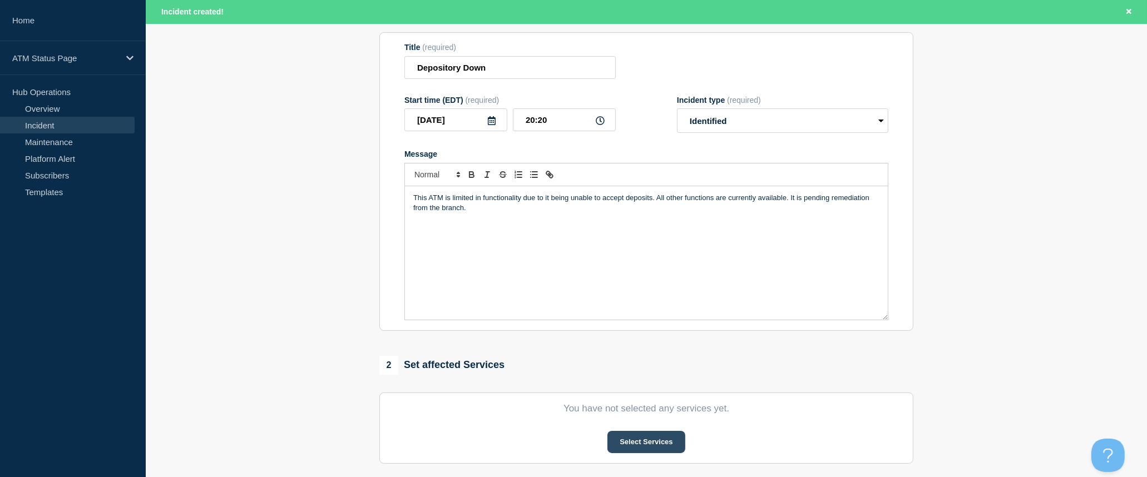
click at [663, 442] on button "Select Services" at bounding box center [645, 442] width 77 height 22
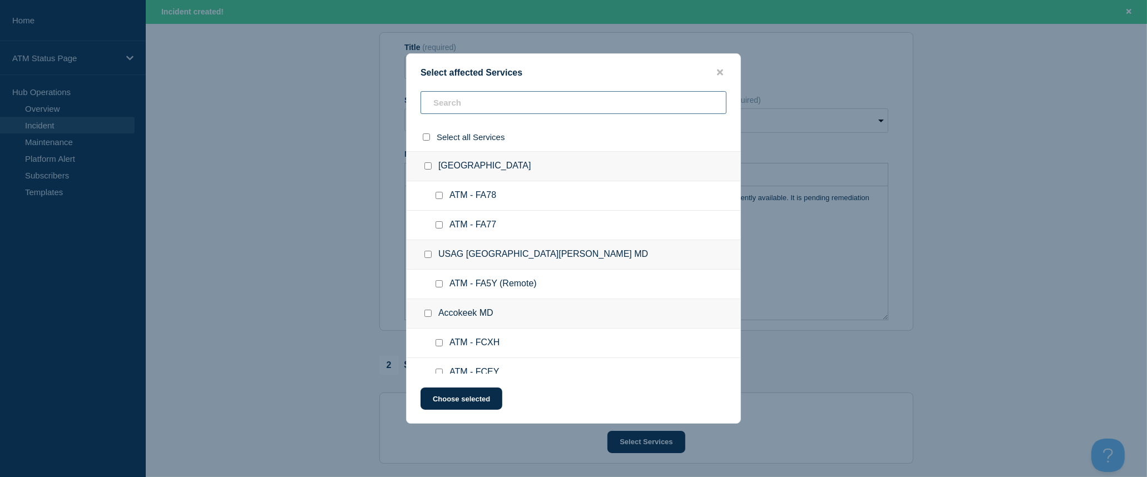
click at [547, 105] on input "text" at bounding box center [573, 102] width 306 height 23
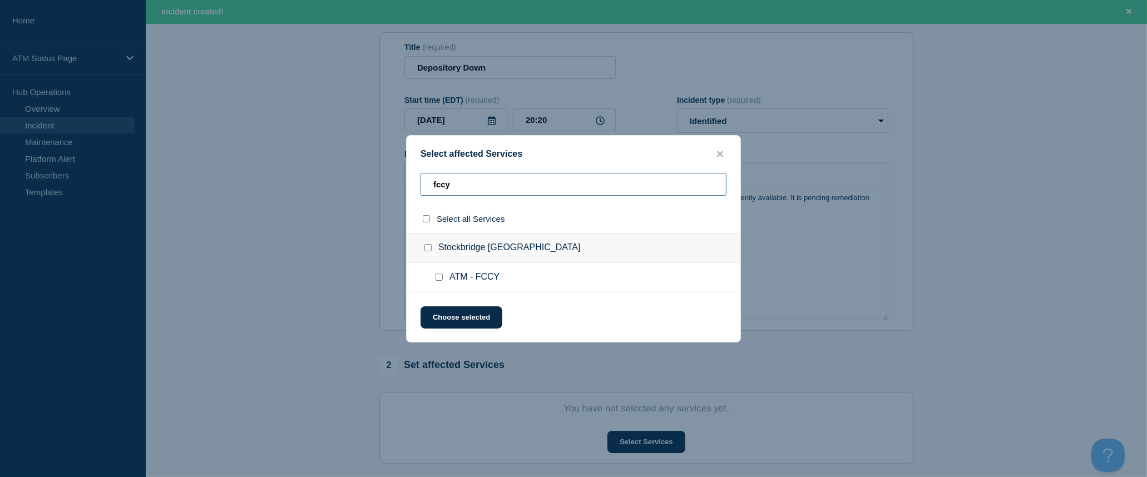
type input "fccy"
click at [425, 219] on input "select all checkbox" at bounding box center [426, 218] width 7 height 7
checkbox input "true"
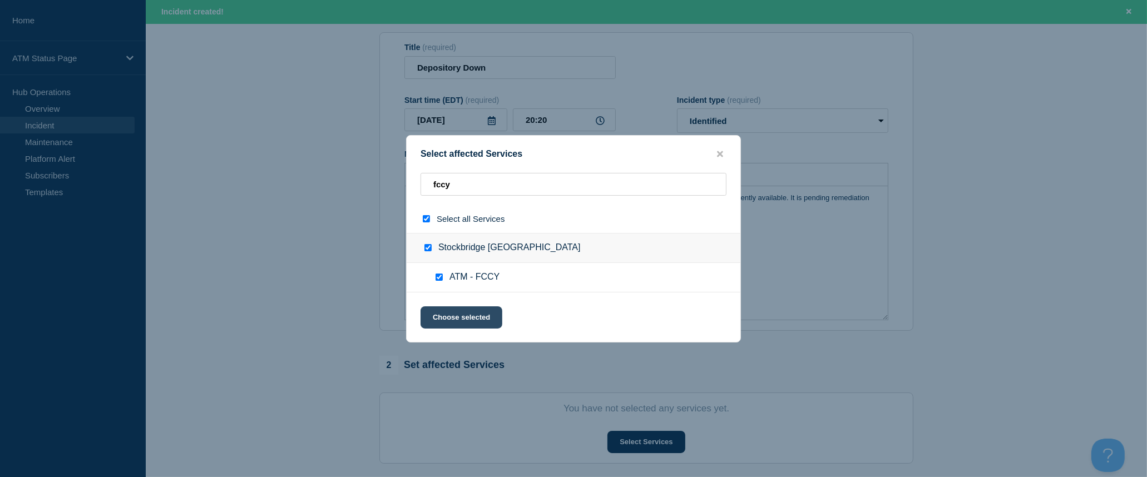
click at [477, 320] on button "Choose selected" at bounding box center [461, 317] width 82 height 22
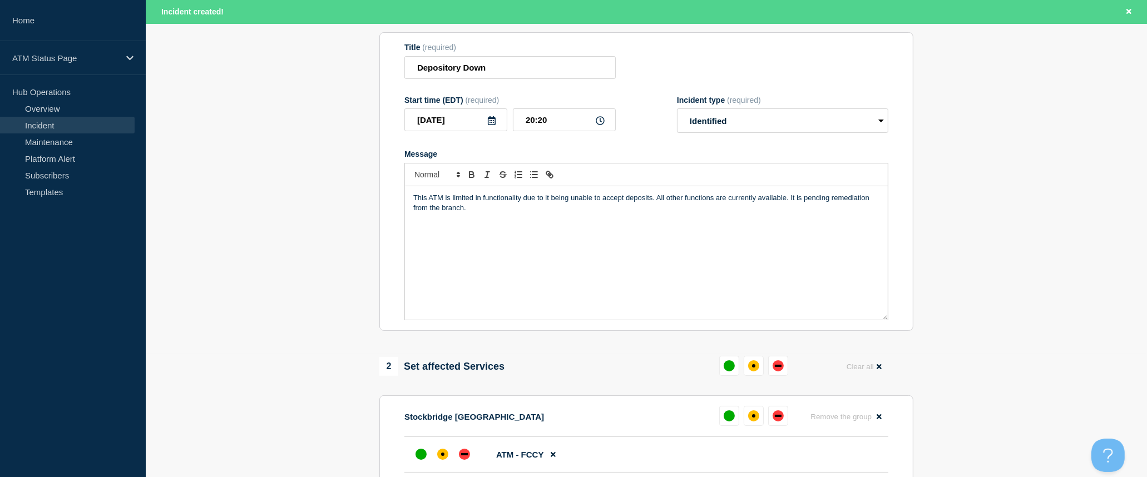
scroll to position [309, 0]
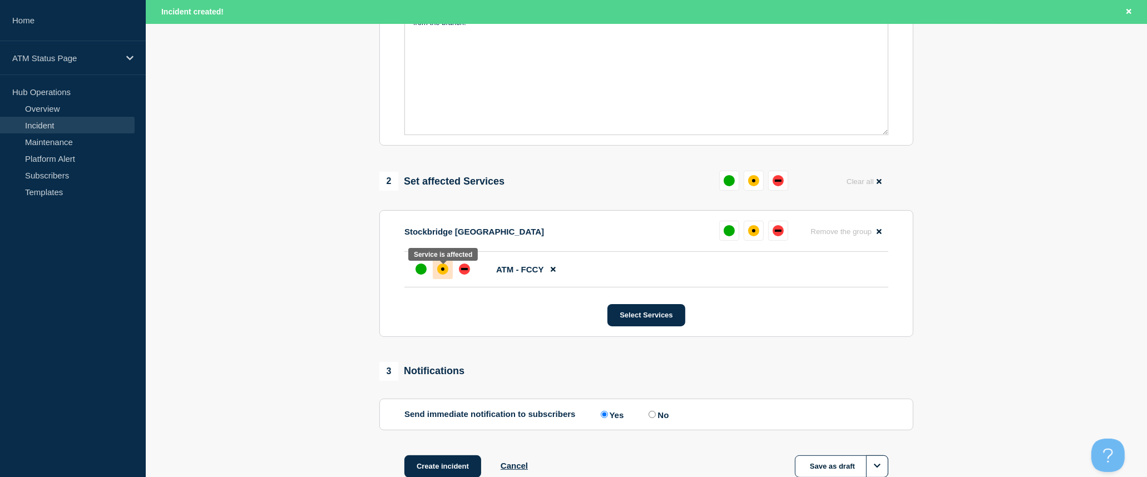
click at [438, 270] on div "affected" at bounding box center [442, 269] width 11 height 11
click at [441, 474] on button "Create incident" at bounding box center [442, 466] width 77 height 22
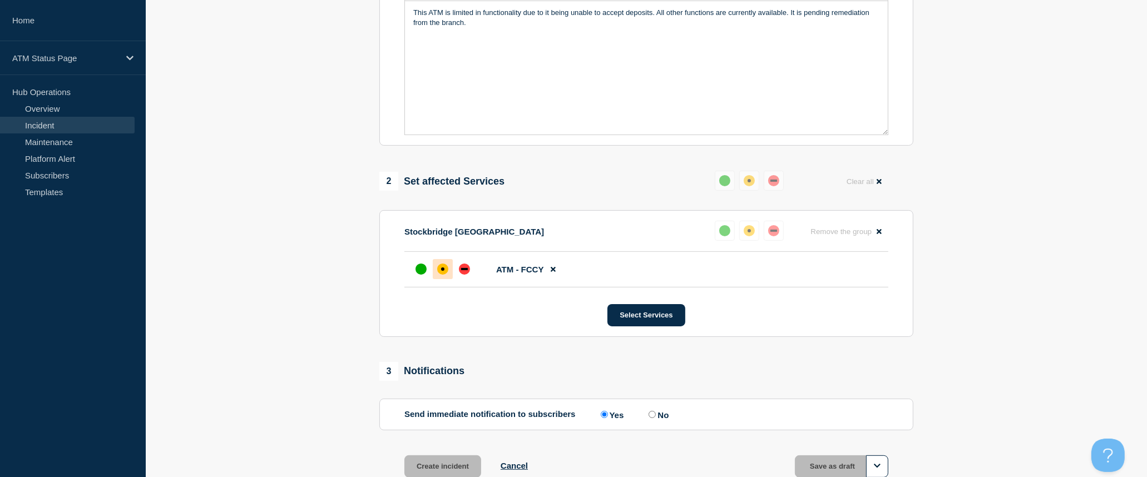
scroll to position [285, 0]
